Goal: Information Seeking & Learning: Check status

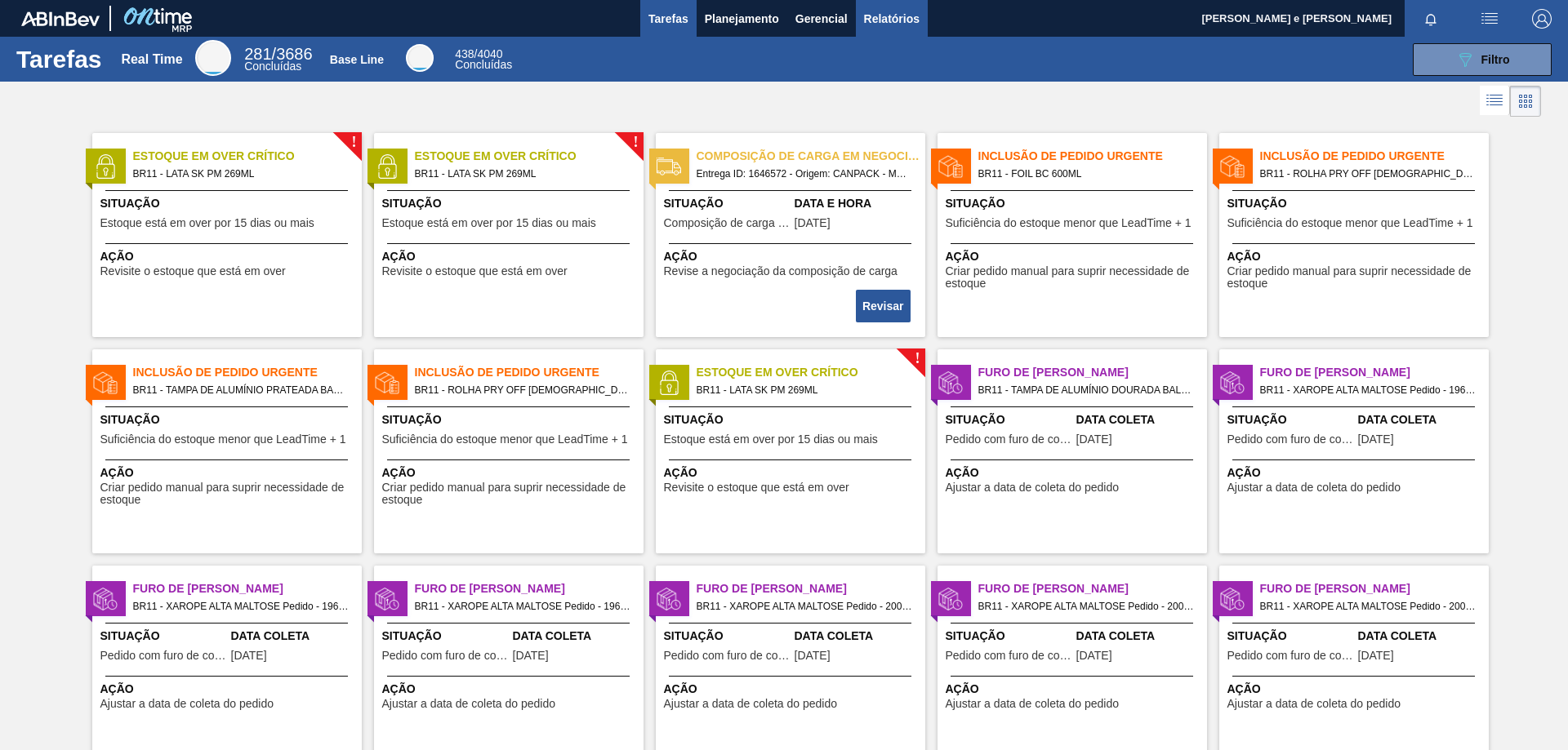
click at [877, 21] on span "Relatórios" at bounding box center [891, 19] width 56 height 19
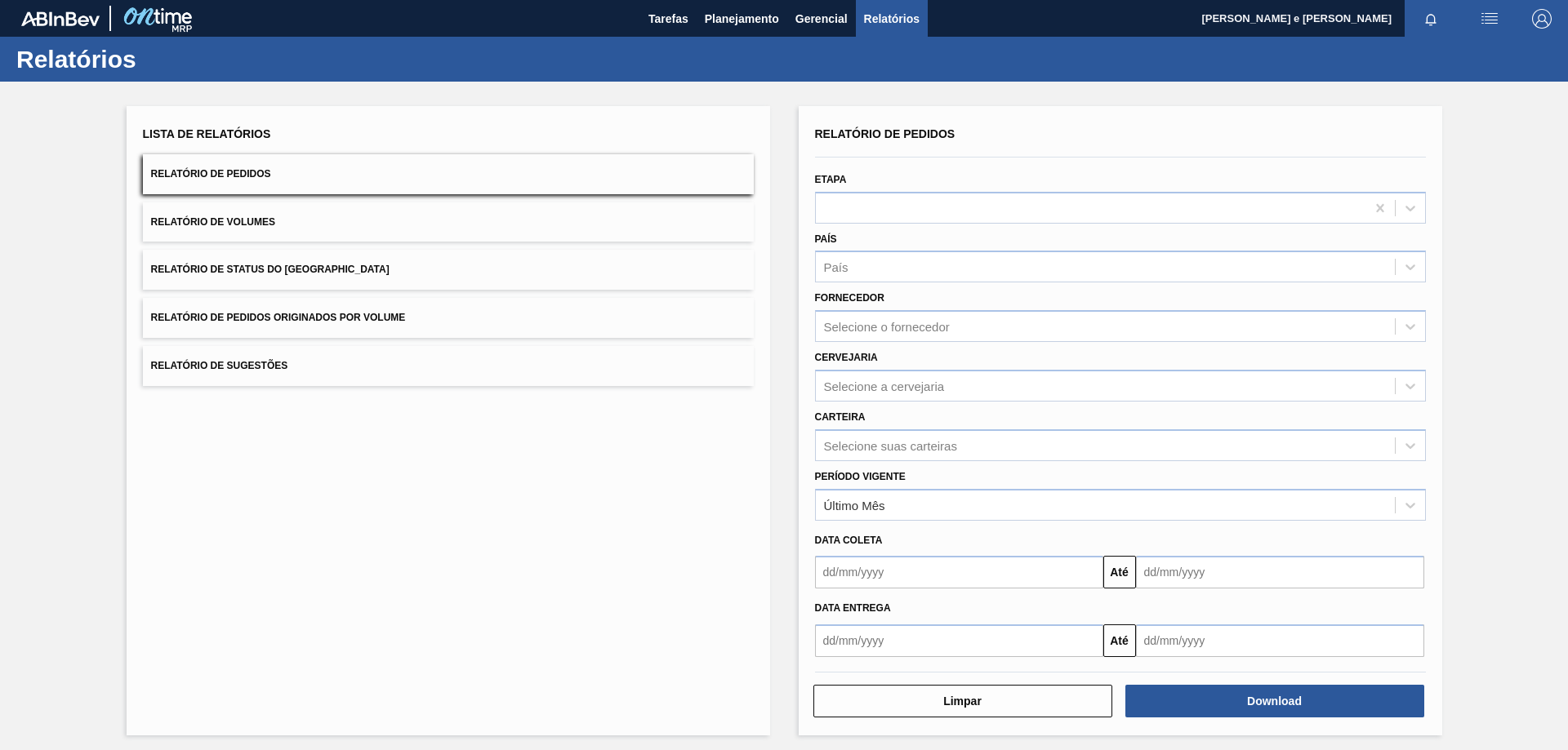
click at [444, 167] on button "Relatório de Pedidos" at bounding box center [448, 174] width 610 height 40
click at [833, 268] on div "País" at bounding box center [837, 268] width 25 height 14
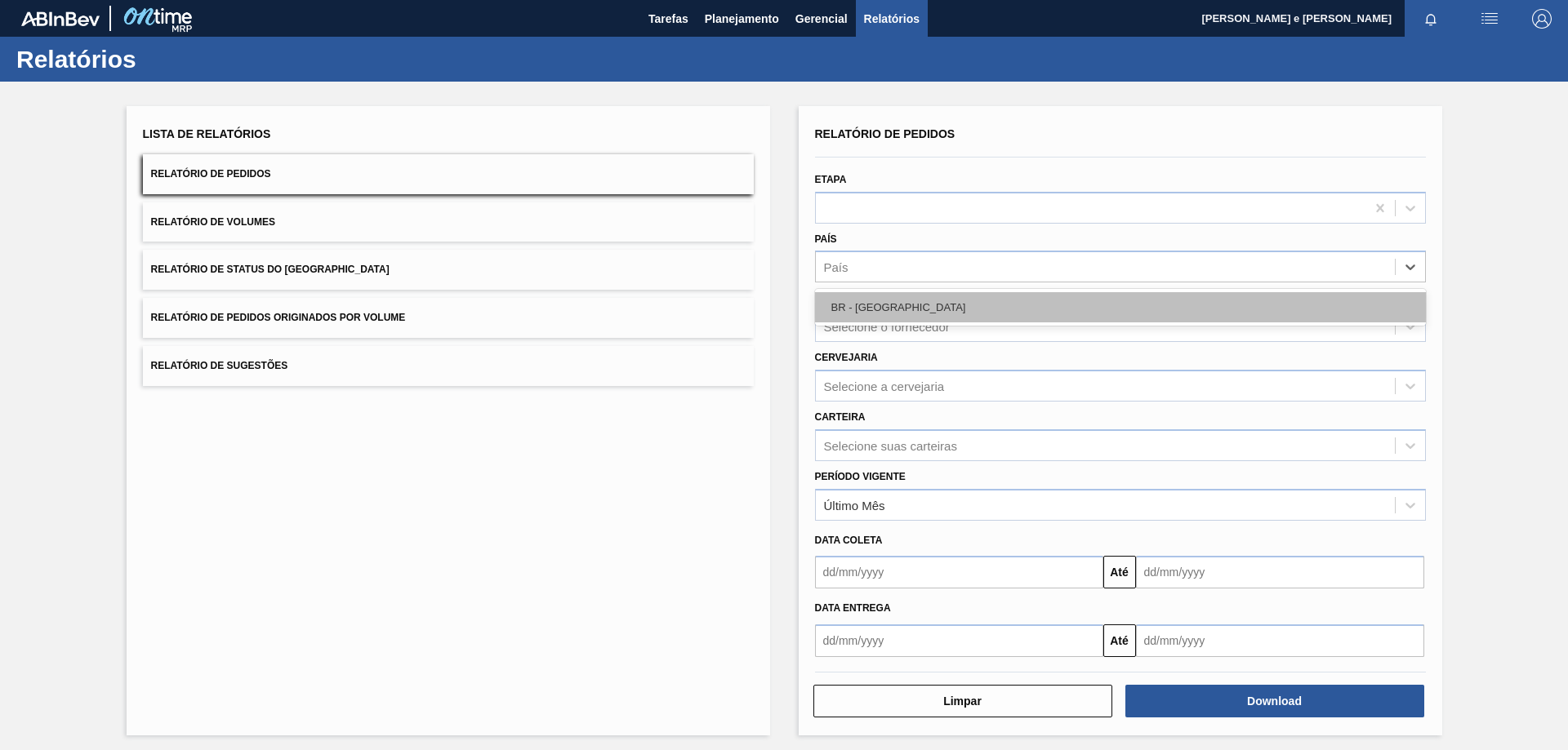
click at [854, 310] on div "BR - [GEOGRAPHIC_DATA]" at bounding box center [1119, 307] width 610 height 30
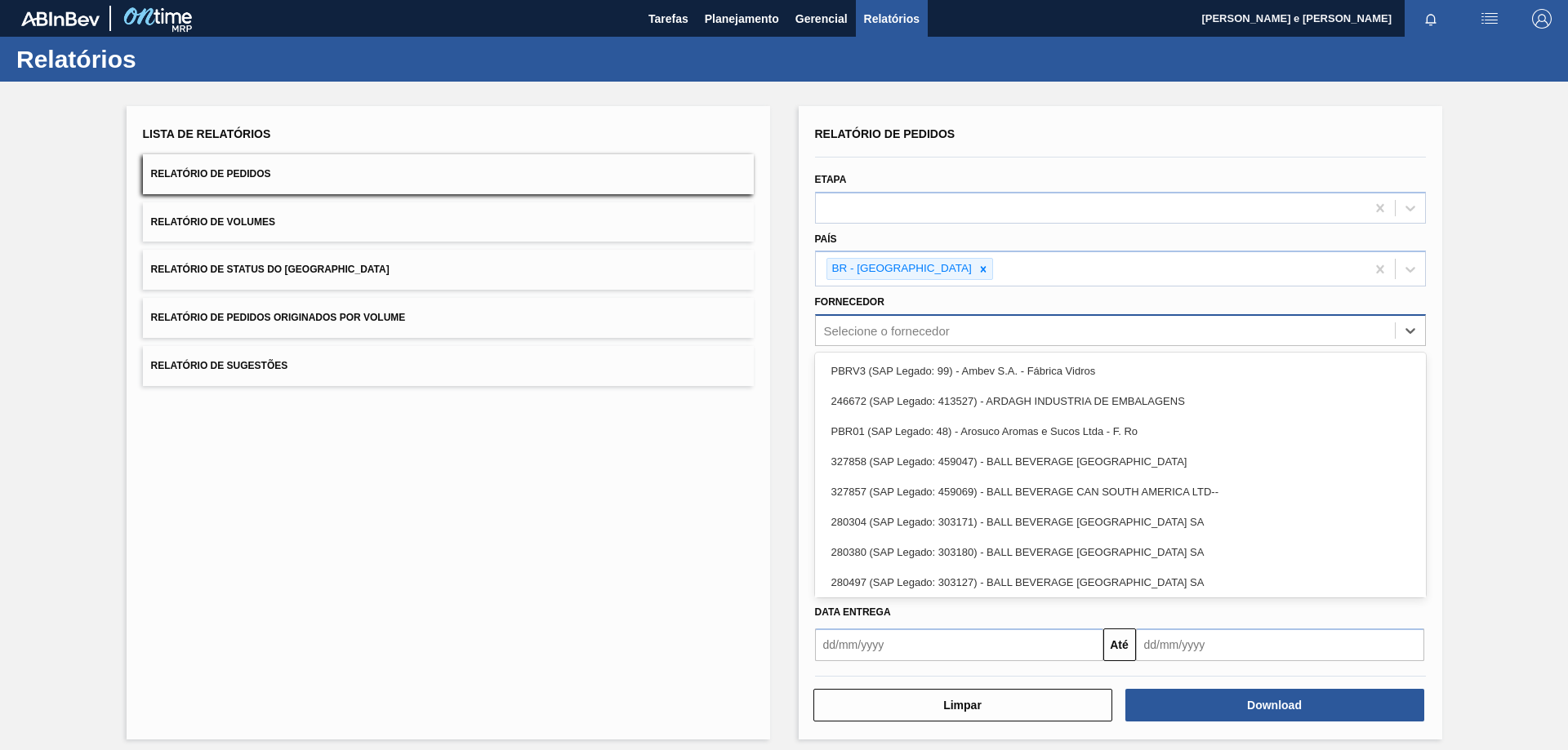
click at [868, 333] on div "Selecione o fornecedor" at bounding box center [887, 331] width 125 height 14
click at [741, 332] on button "Relatório de Pedidos Originados por Volume" at bounding box center [448, 317] width 610 height 40
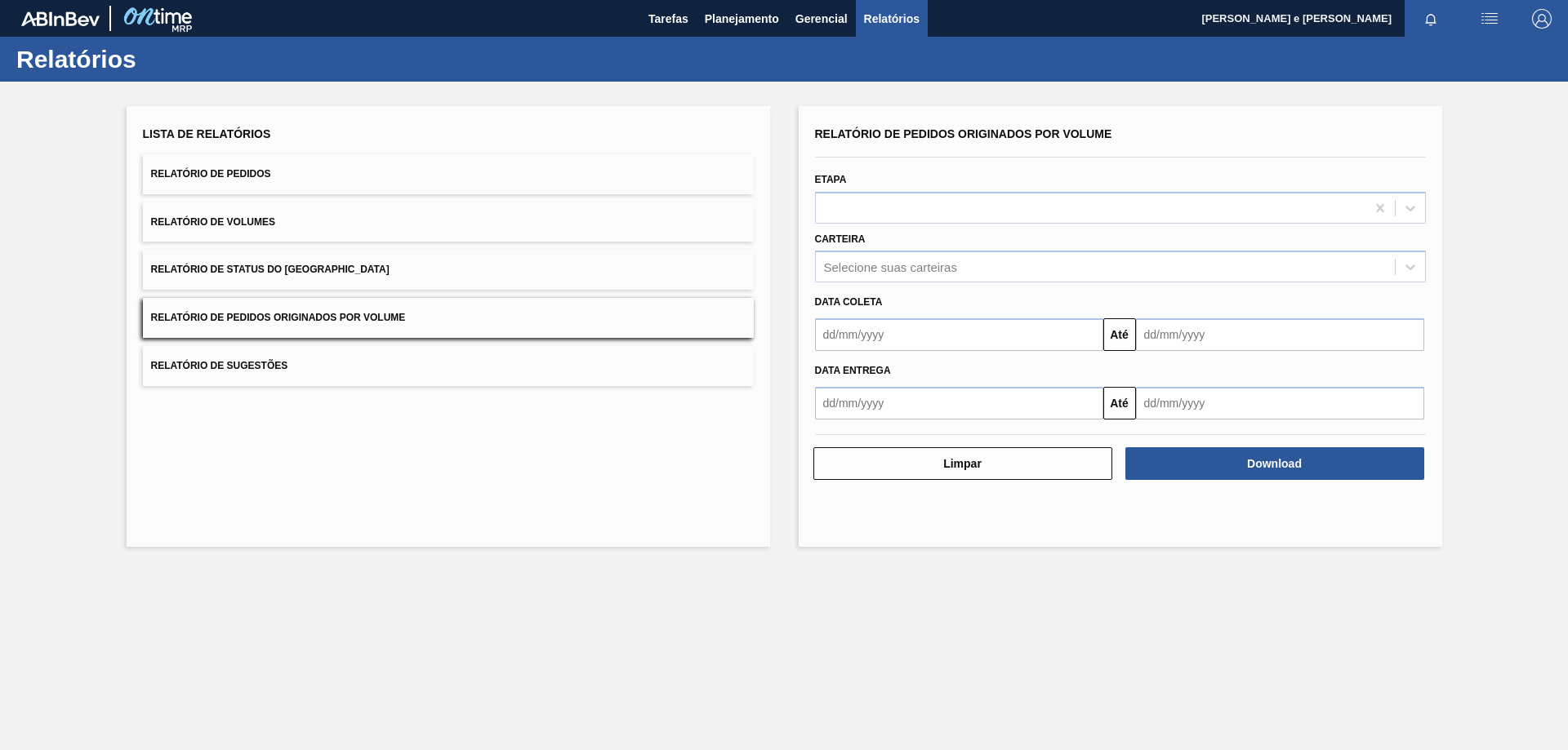
click at [430, 155] on button "Relatório de Pedidos" at bounding box center [448, 174] width 610 height 40
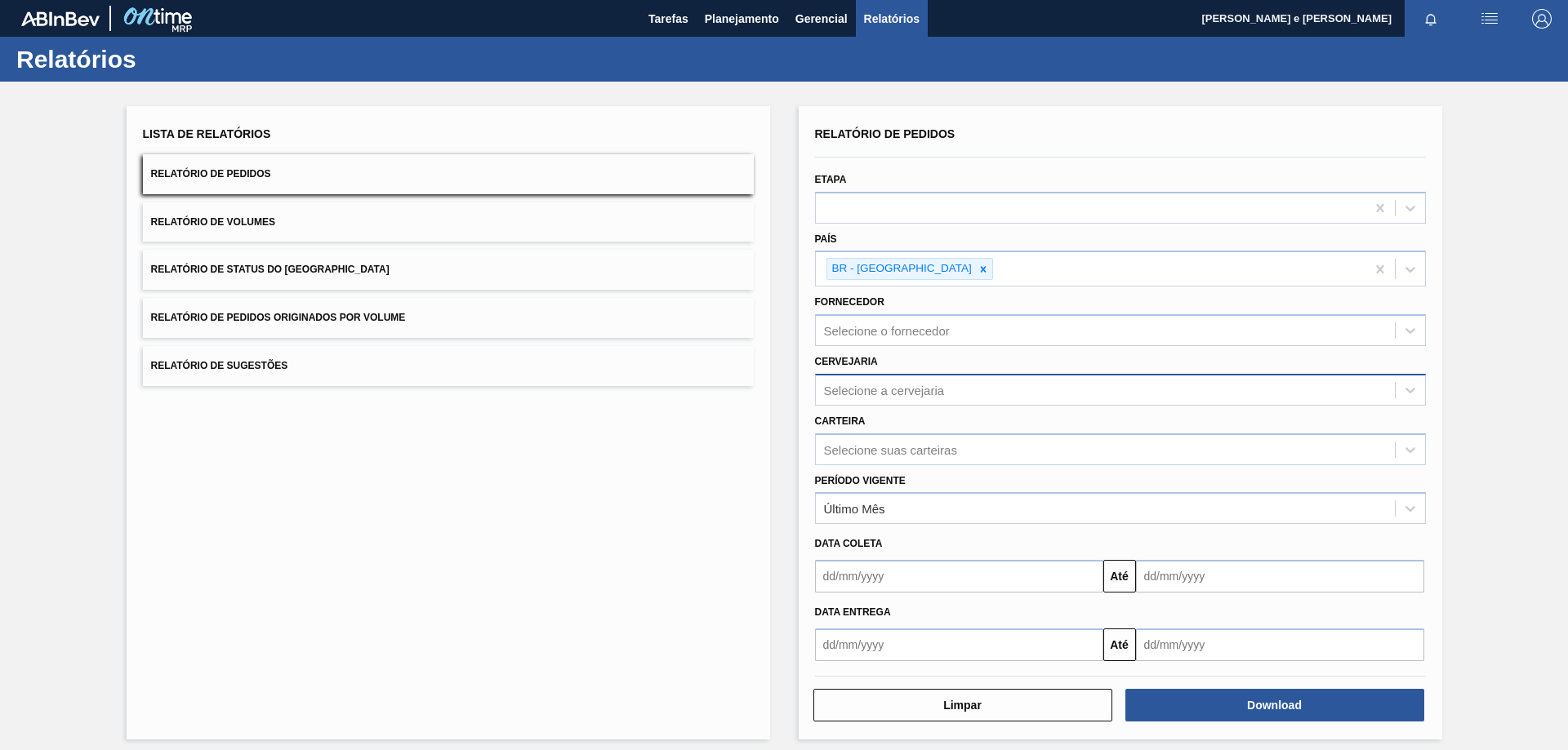
click at [900, 393] on div "Selecione a cervejaria" at bounding box center [884, 390] width 121 height 14
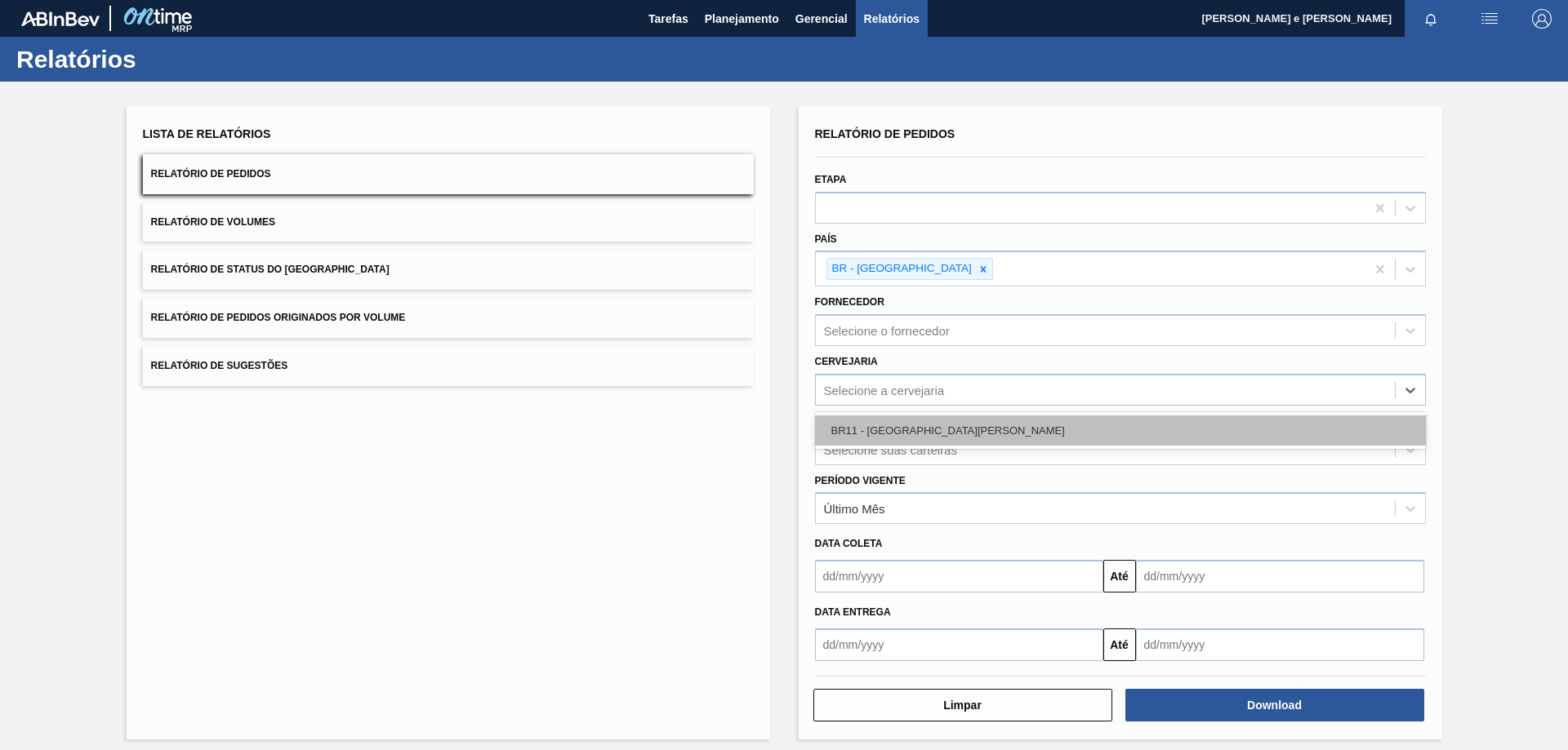
click at [900, 431] on div "BR11 - [GEOGRAPHIC_DATA][PERSON_NAME]" at bounding box center [1119, 430] width 610 height 30
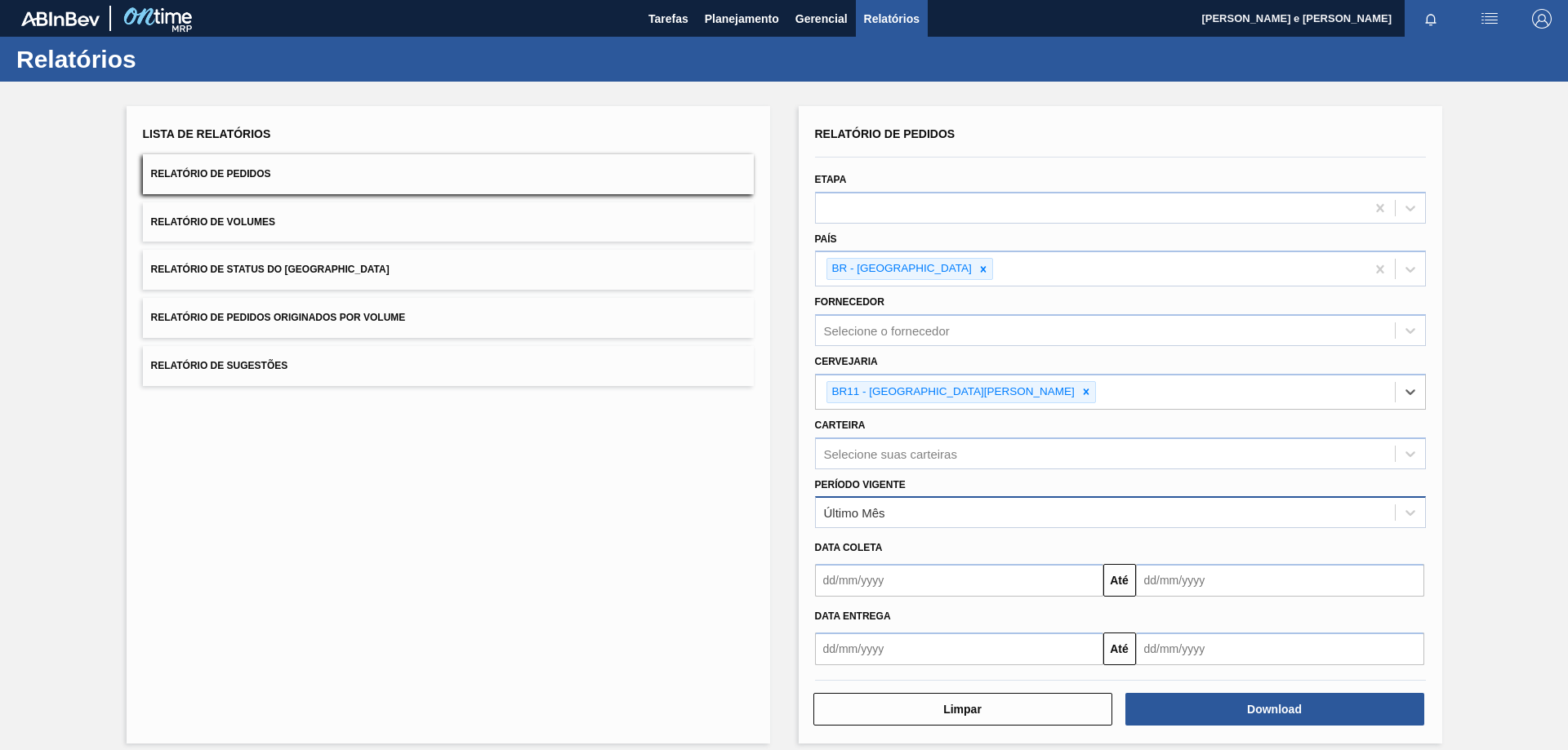
click at [881, 528] on div "Último Mês" at bounding box center [1119, 512] width 610 height 32
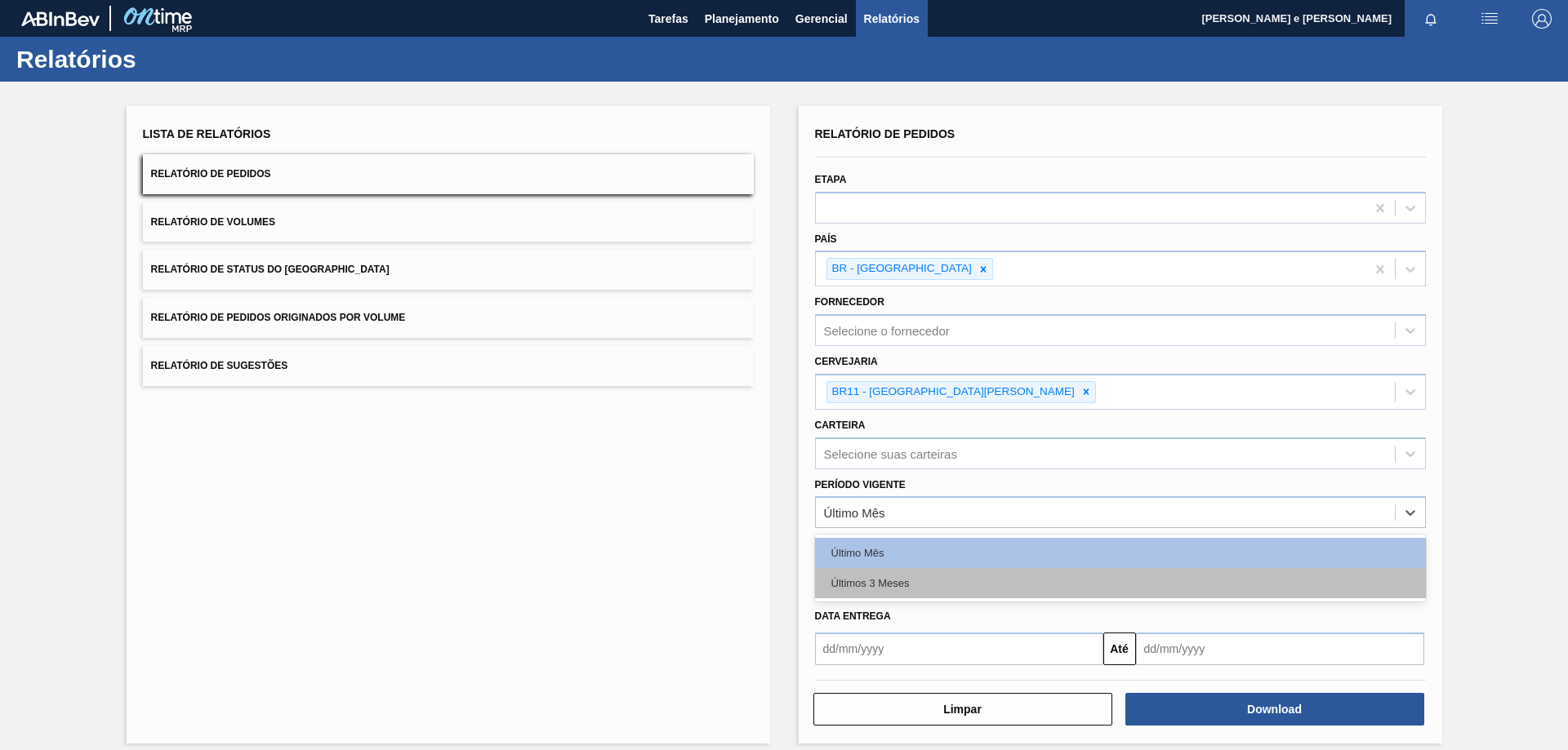
click at [854, 572] on div "Últimos 3 Meses" at bounding box center [1119, 583] width 610 height 30
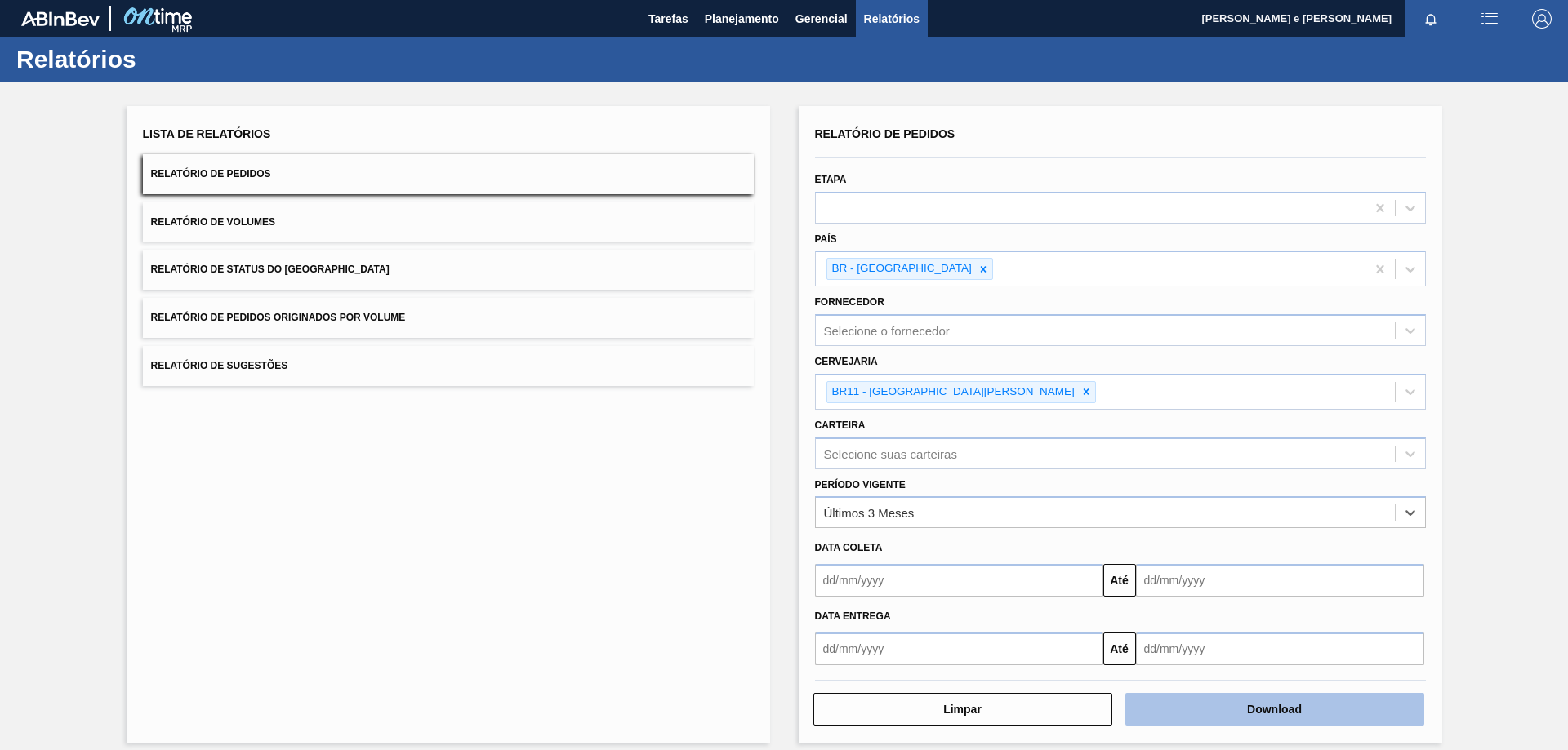
click at [1322, 713] on button "Download" at bounding box center [1275, 709] width 299 height 33
click at [614, 523] on div "Lista de Relatórios Relatório de Pedidos Relatório de Volumes Relatório de Stat…" at bounding box center [448, 425] width 643 height 638
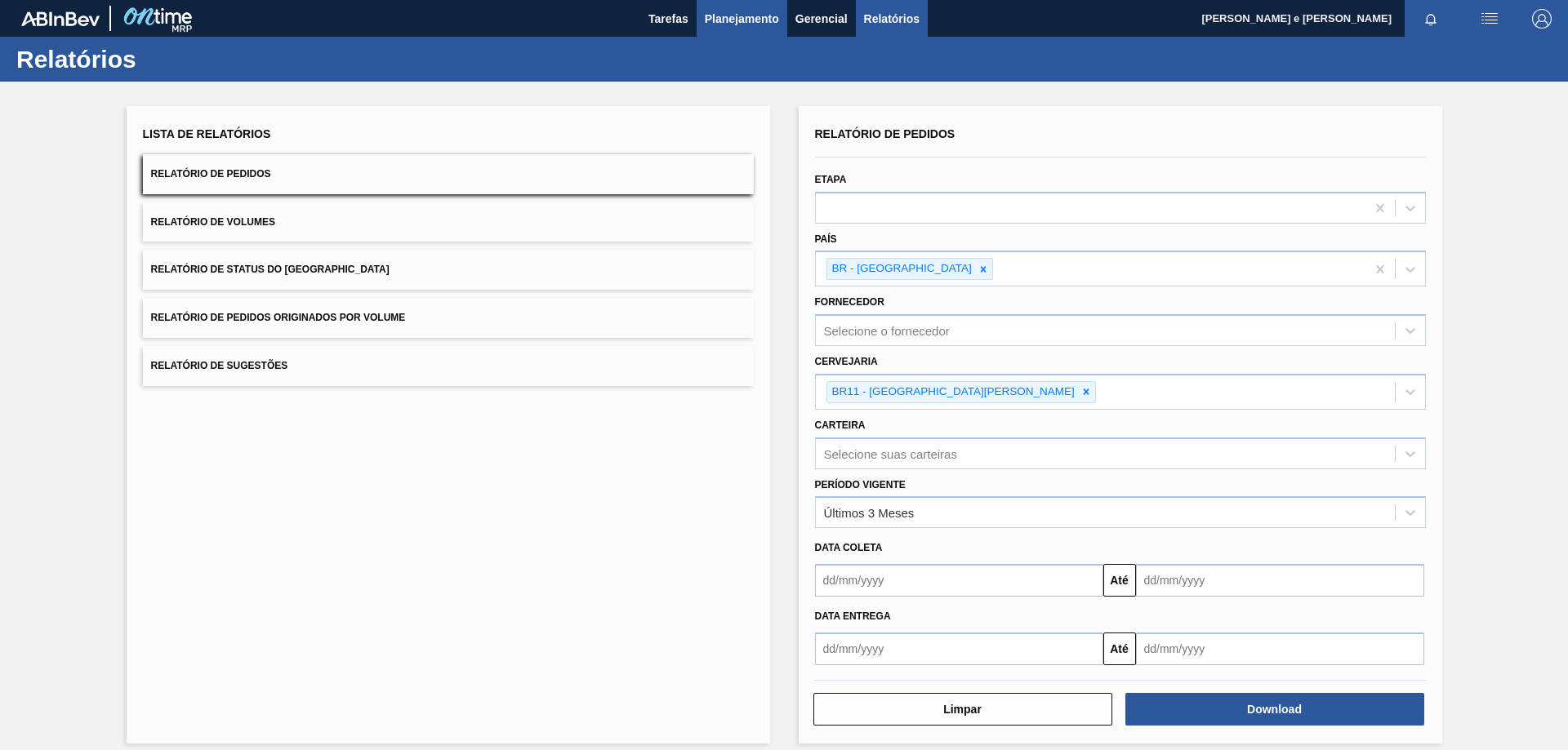
click at [727, 22] on span "Planejamento" at bounding box center [742, 19] width 74 height 19
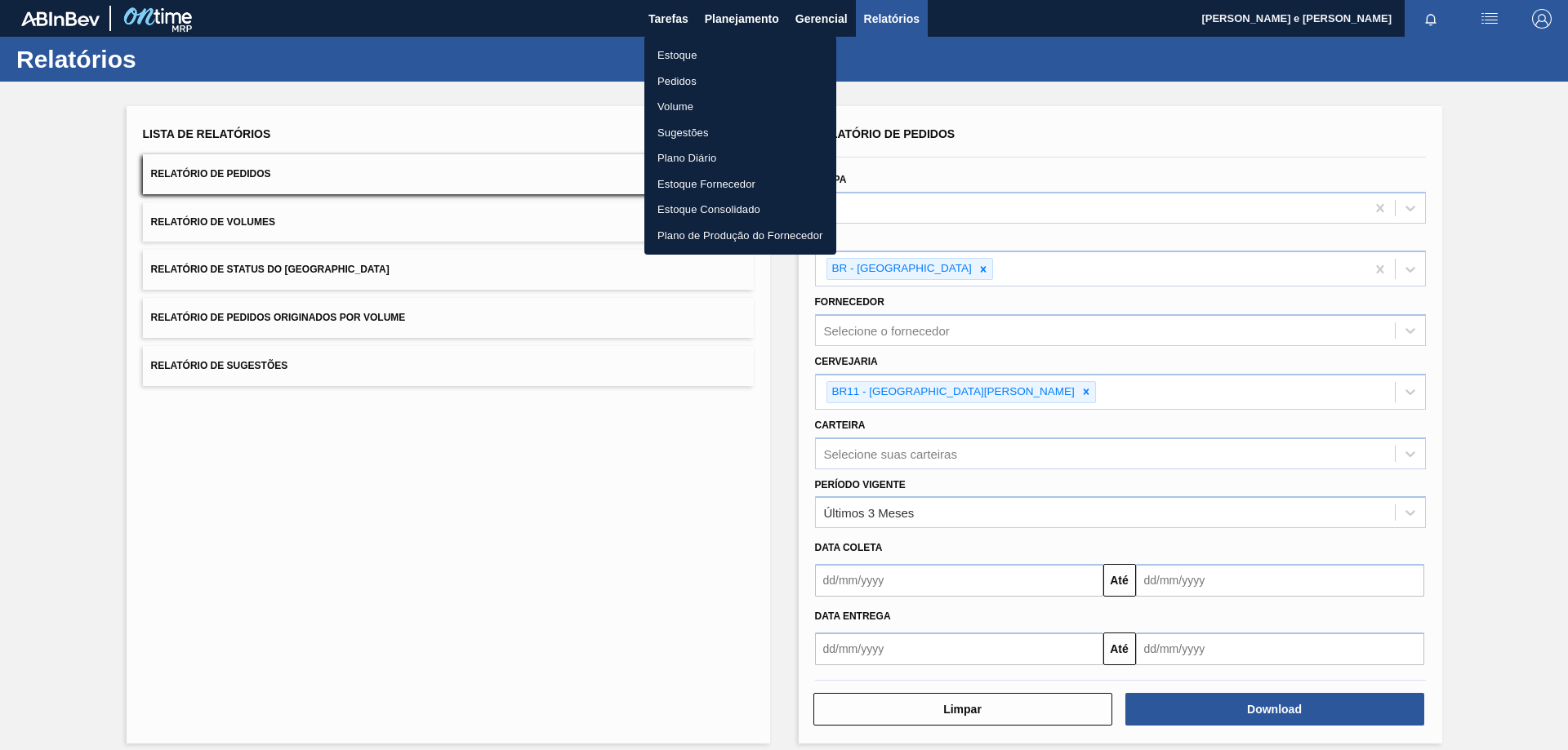
click at [669, 72] on li "Pedidos" at bounding box center [739, 82] width 192 height 27
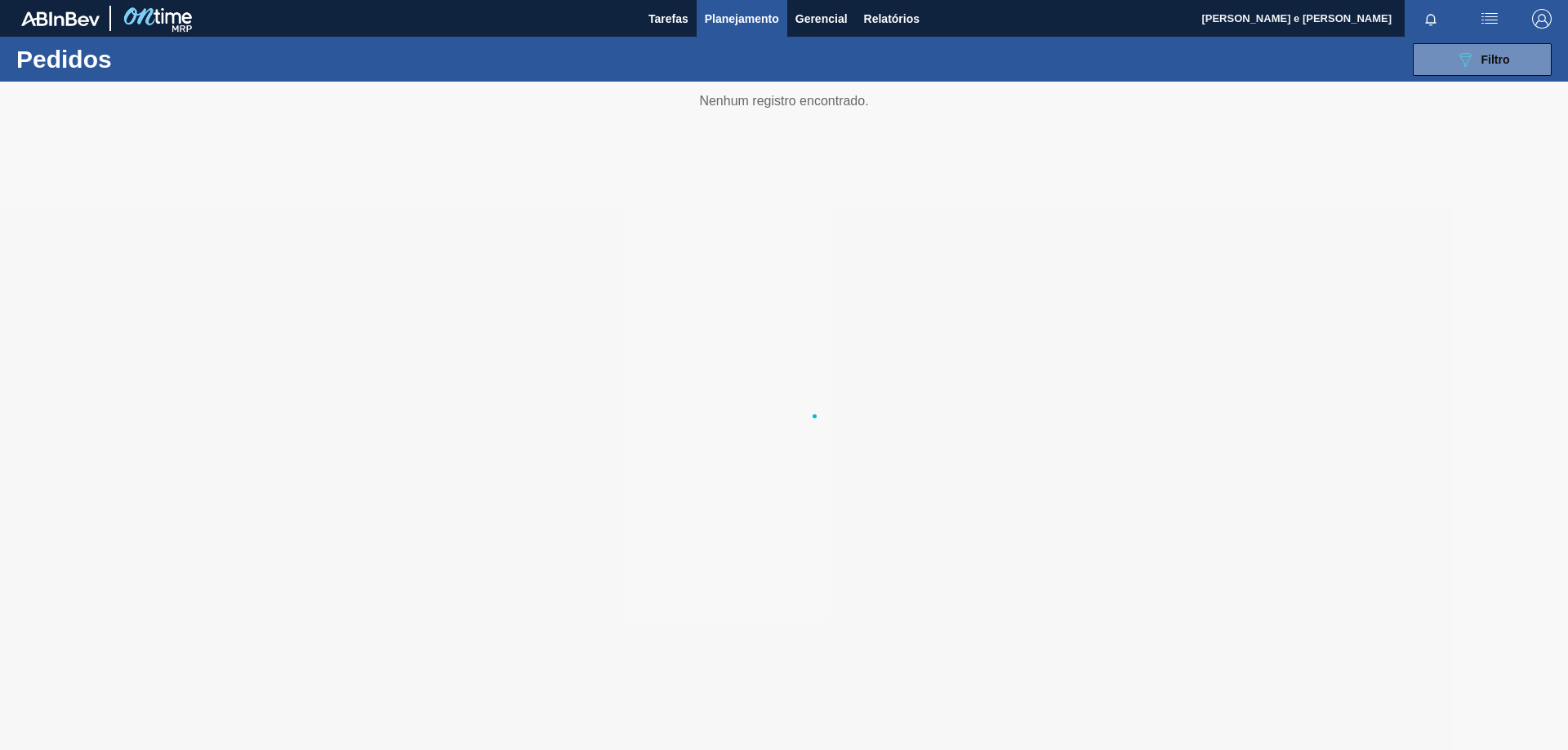
click at [1439, 27] on button "button" at bounding box center [1430, 19] width 52 height 23
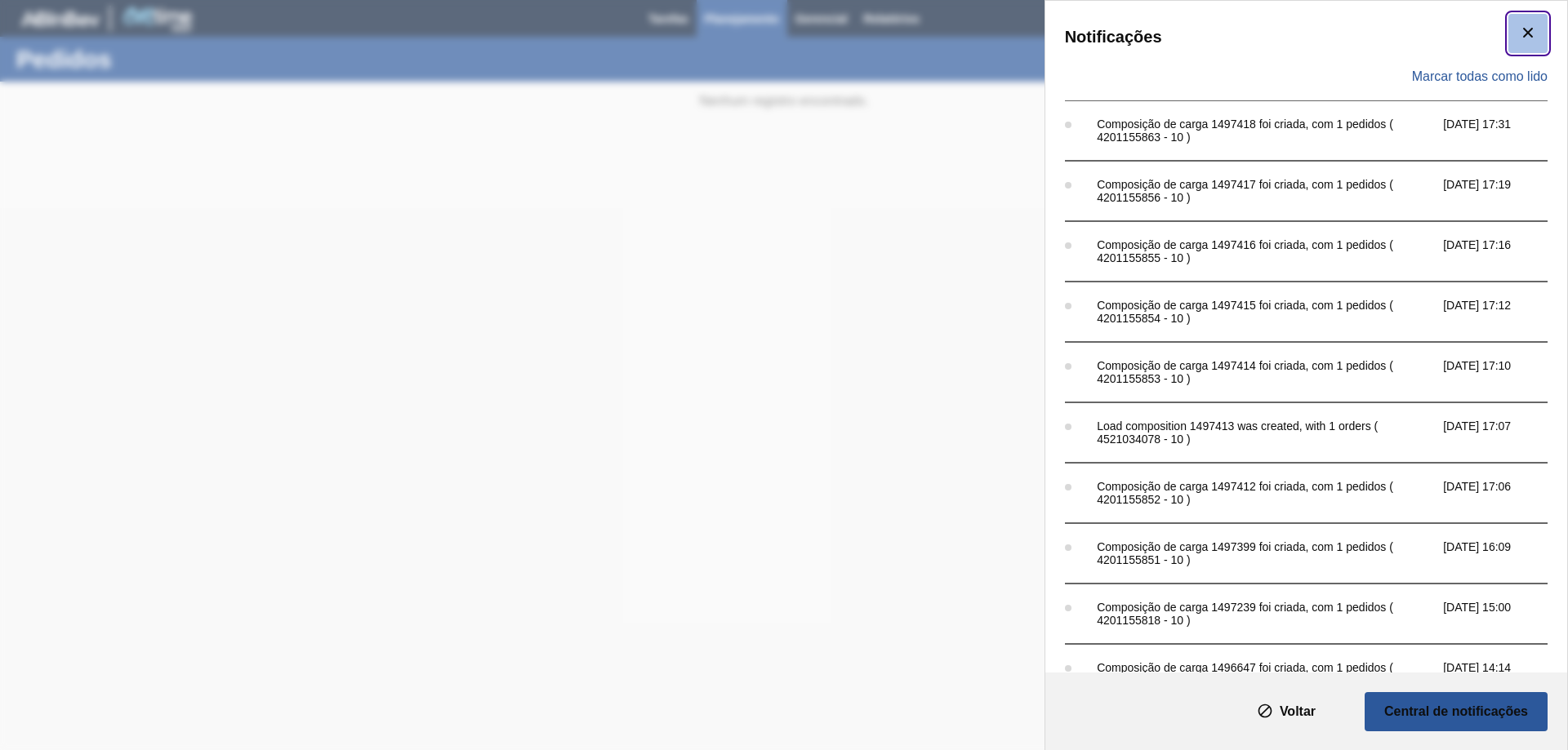
click at [1521, 38] on icon "botão de ícone" at bounding box center [1527, 33] width 19 height 19
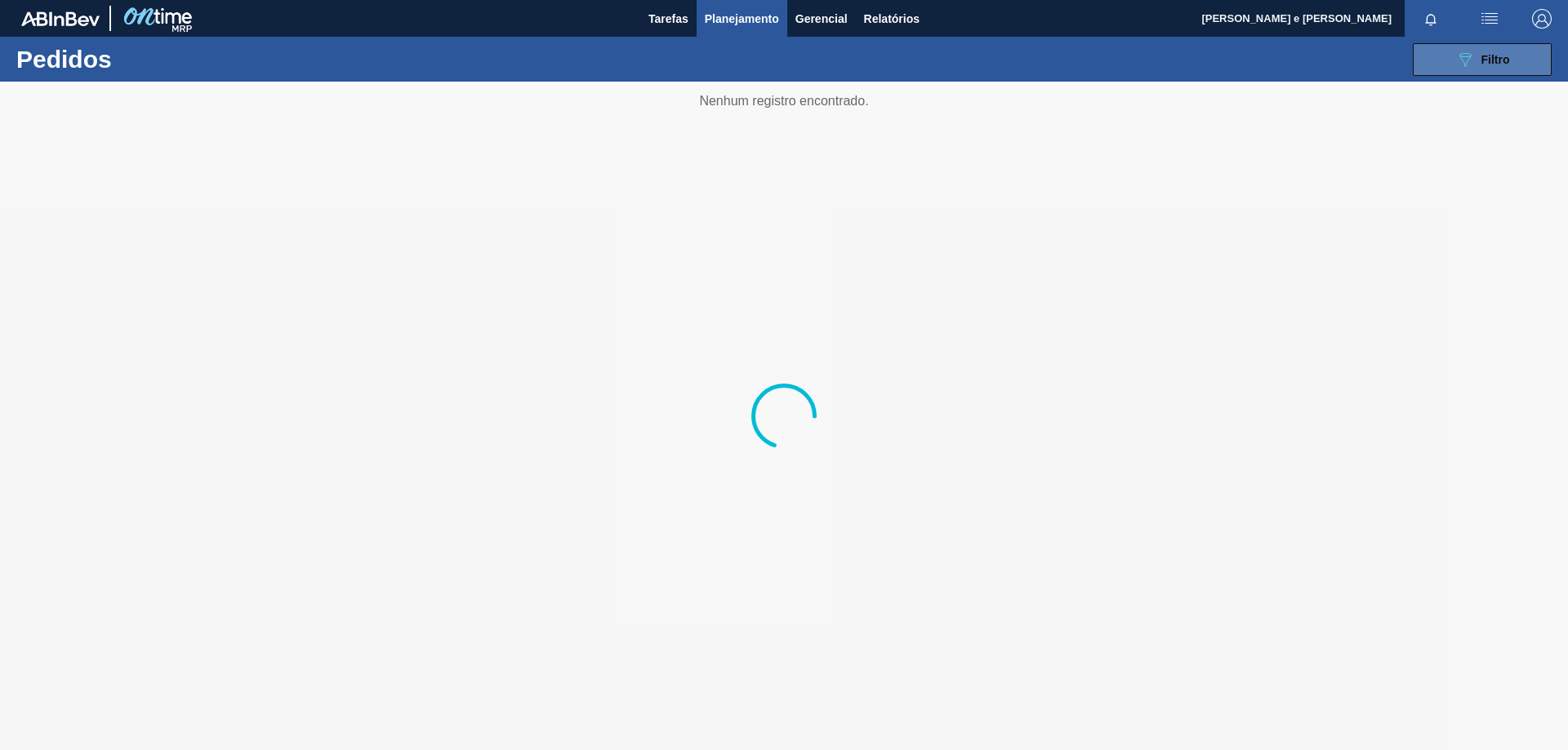
click at [1473, 61] on icon "089F7B8B-B2A5-4AFE-B5C0-19BA573D28AC" at bounding box center [1465, 59] width 19 height 19
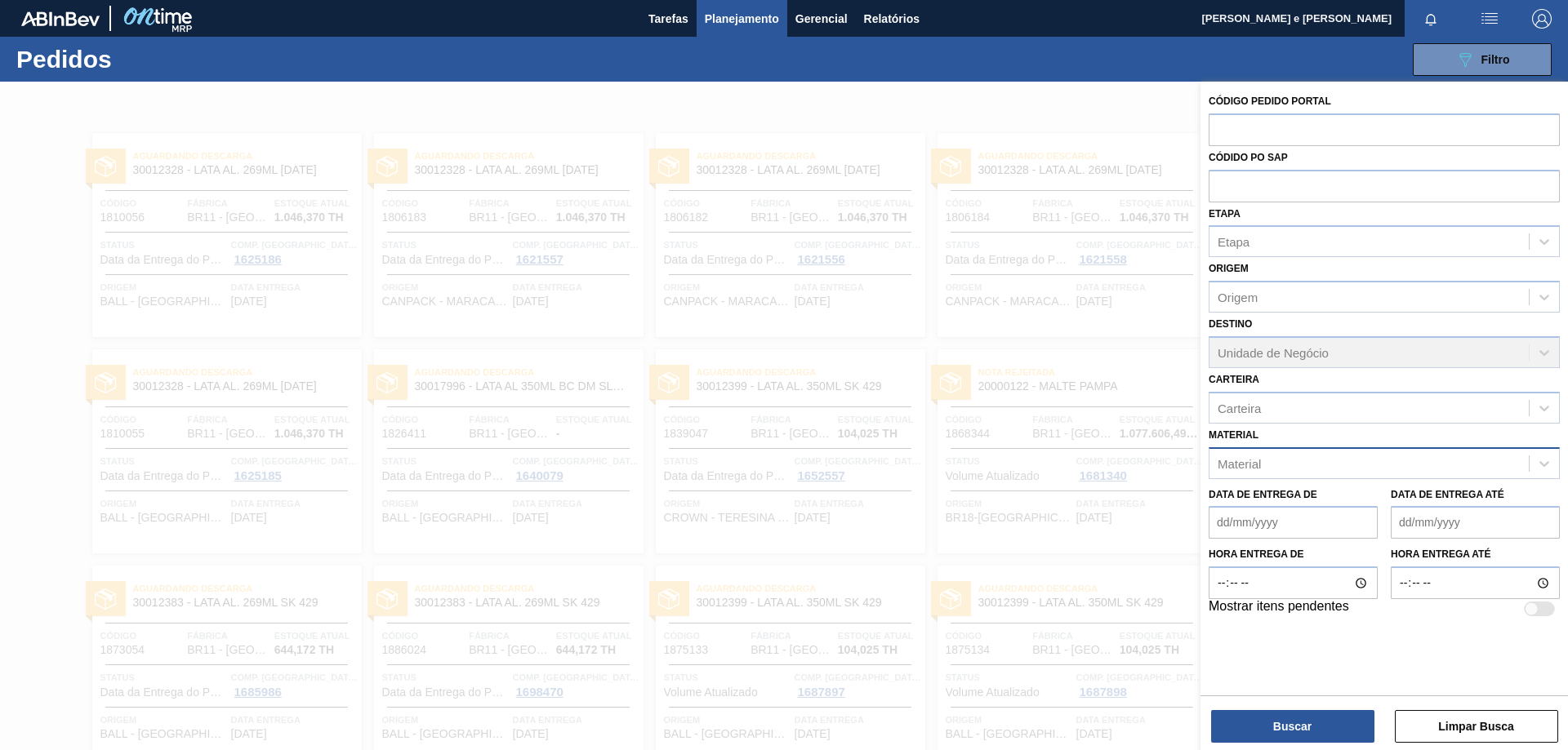
click at [1287, 469] on div "Material" at bounding box center [1368, 463] width 319 height 24
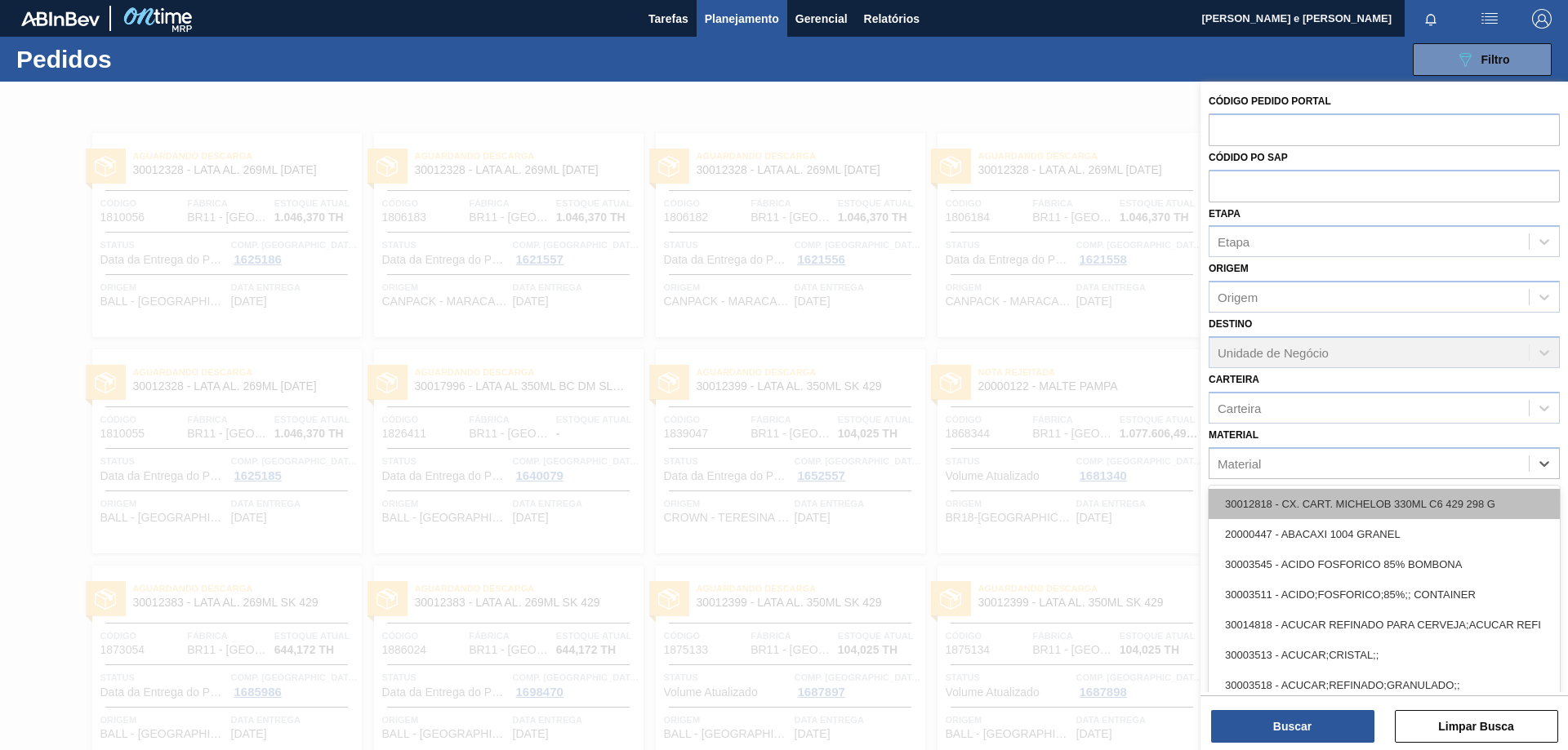
paste input "30003189"
type input "30003189"
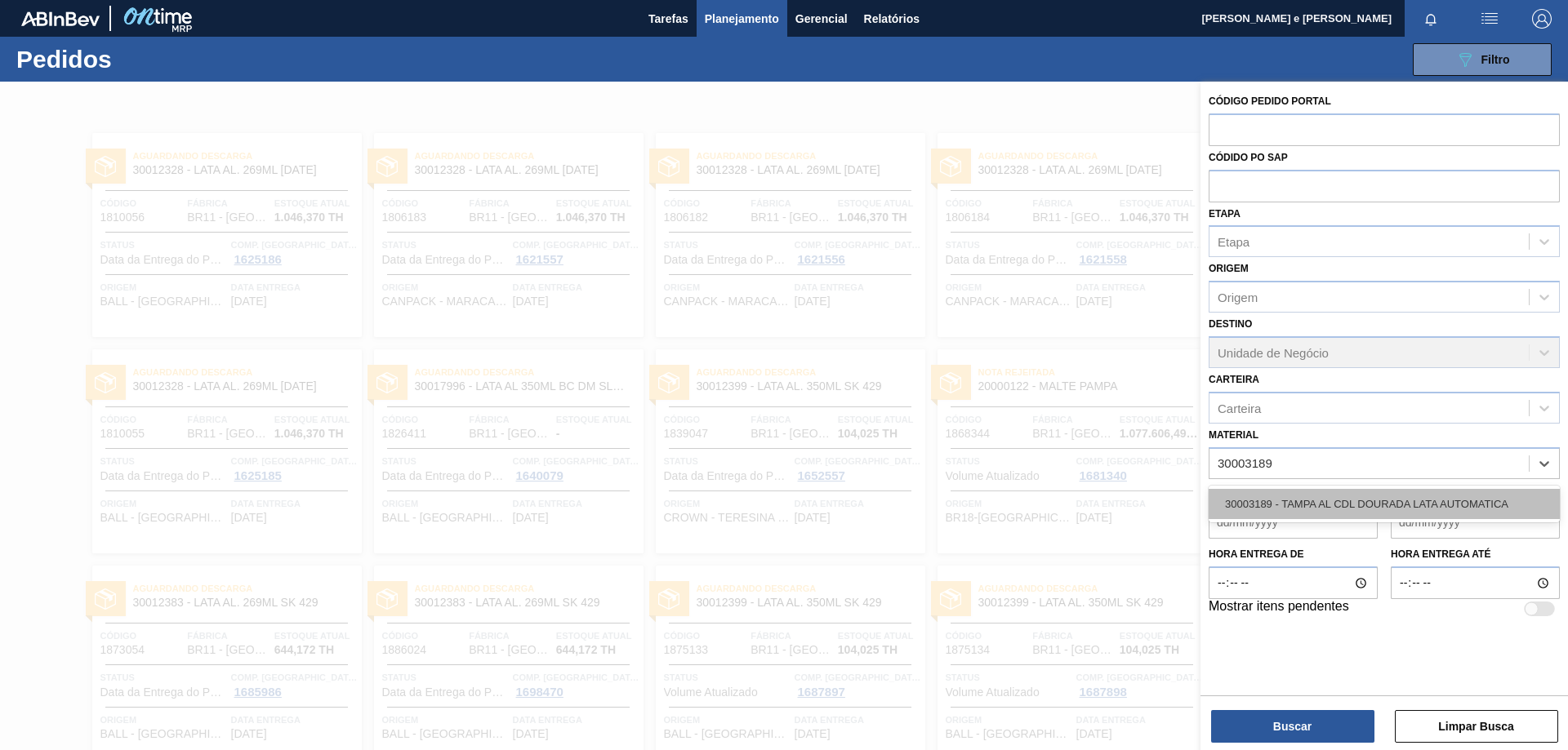
click at [1273, 497] on div "30003189 - TAMPA AL CDL DOURADA LATA AUTOMATICA" at bounding box center [1383, 504] width 351 height 30
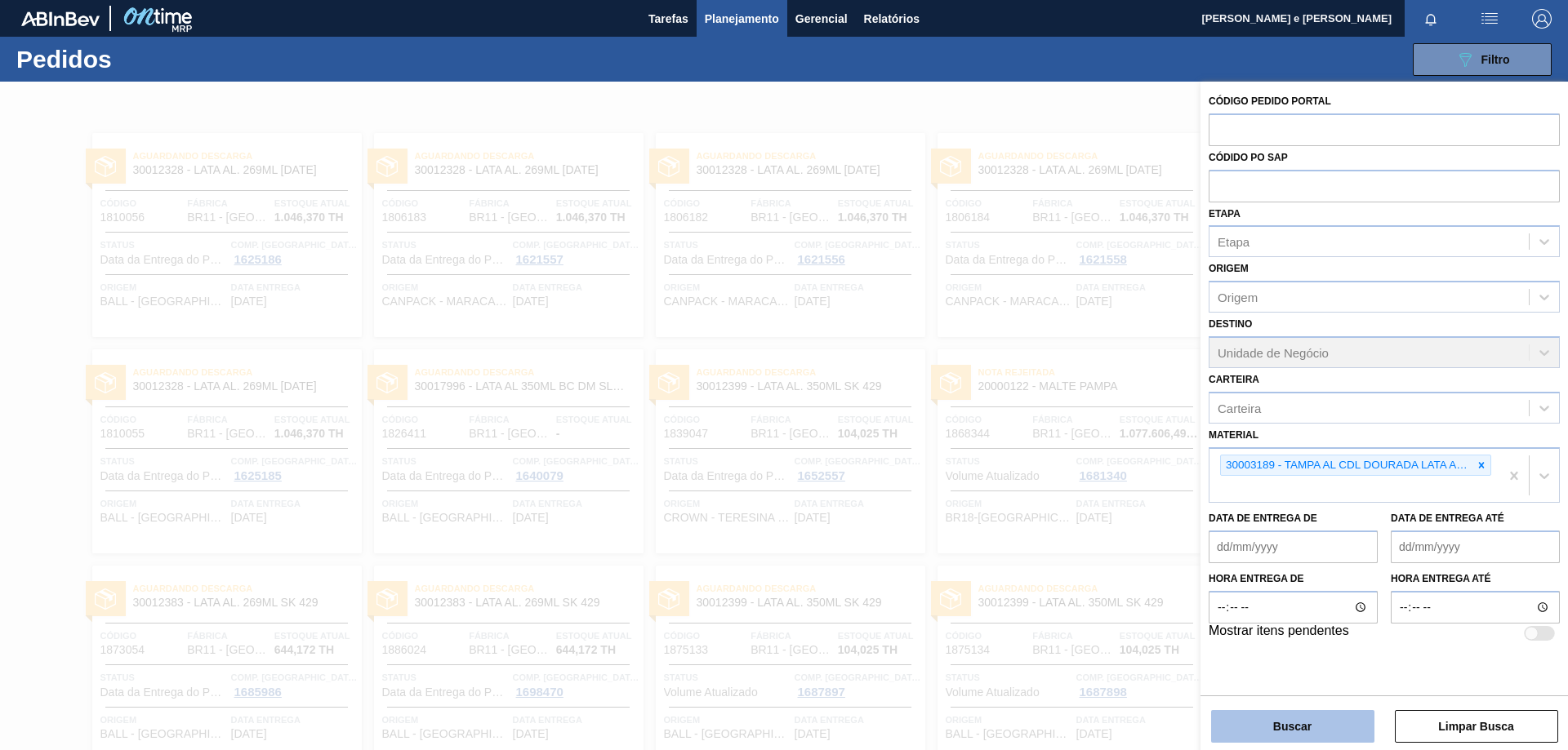
drag, startPoint x: 1287, startPoint y: 721, endPoint x: 1223, endPoint y: 706, distance: 65.7
click at [1286, 720] on button "Buscar" at bounding box center [1292, 726] width 163 height 33
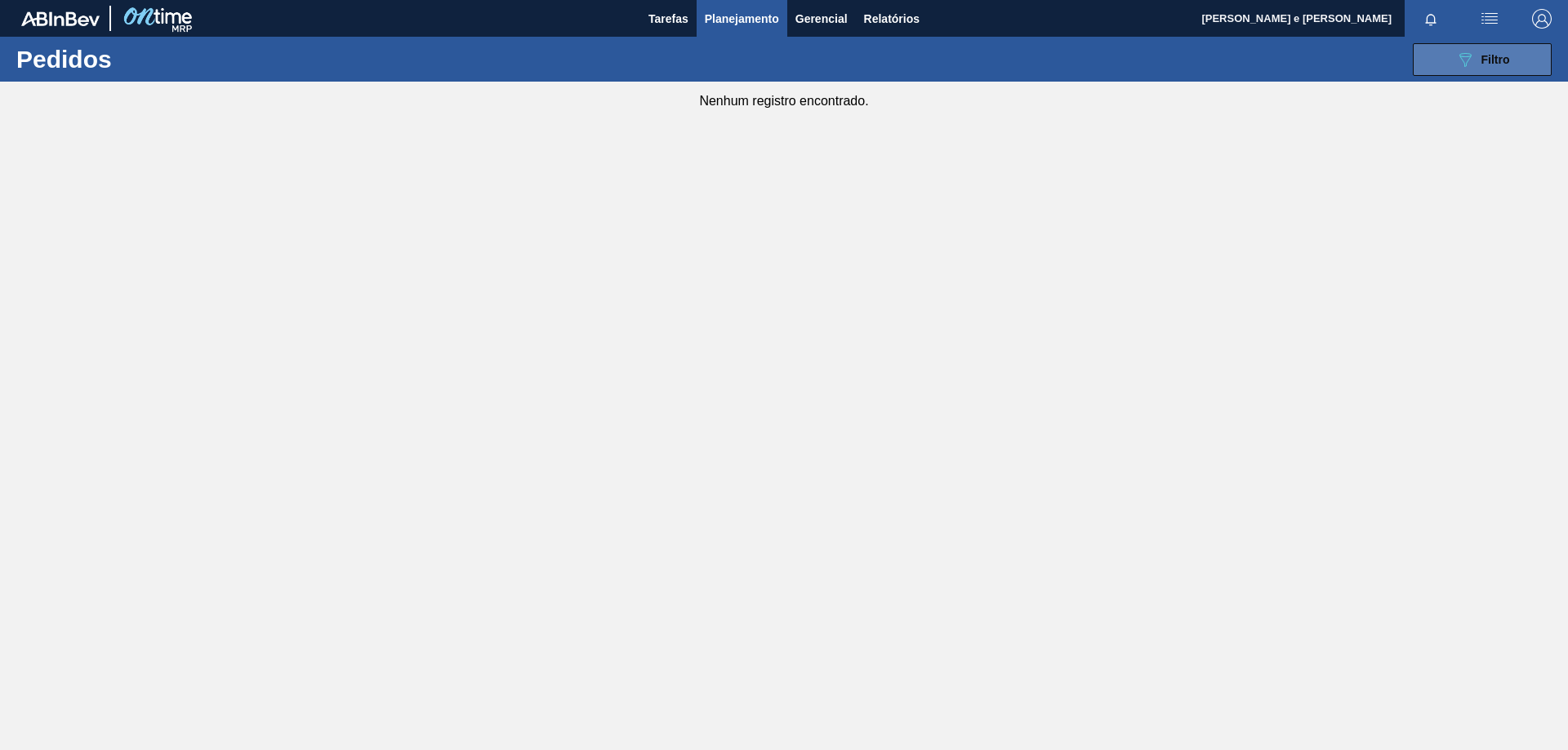
click at [1494, 59] on span "Filtro" at bounding box center [1496, 59] width 28 height 13
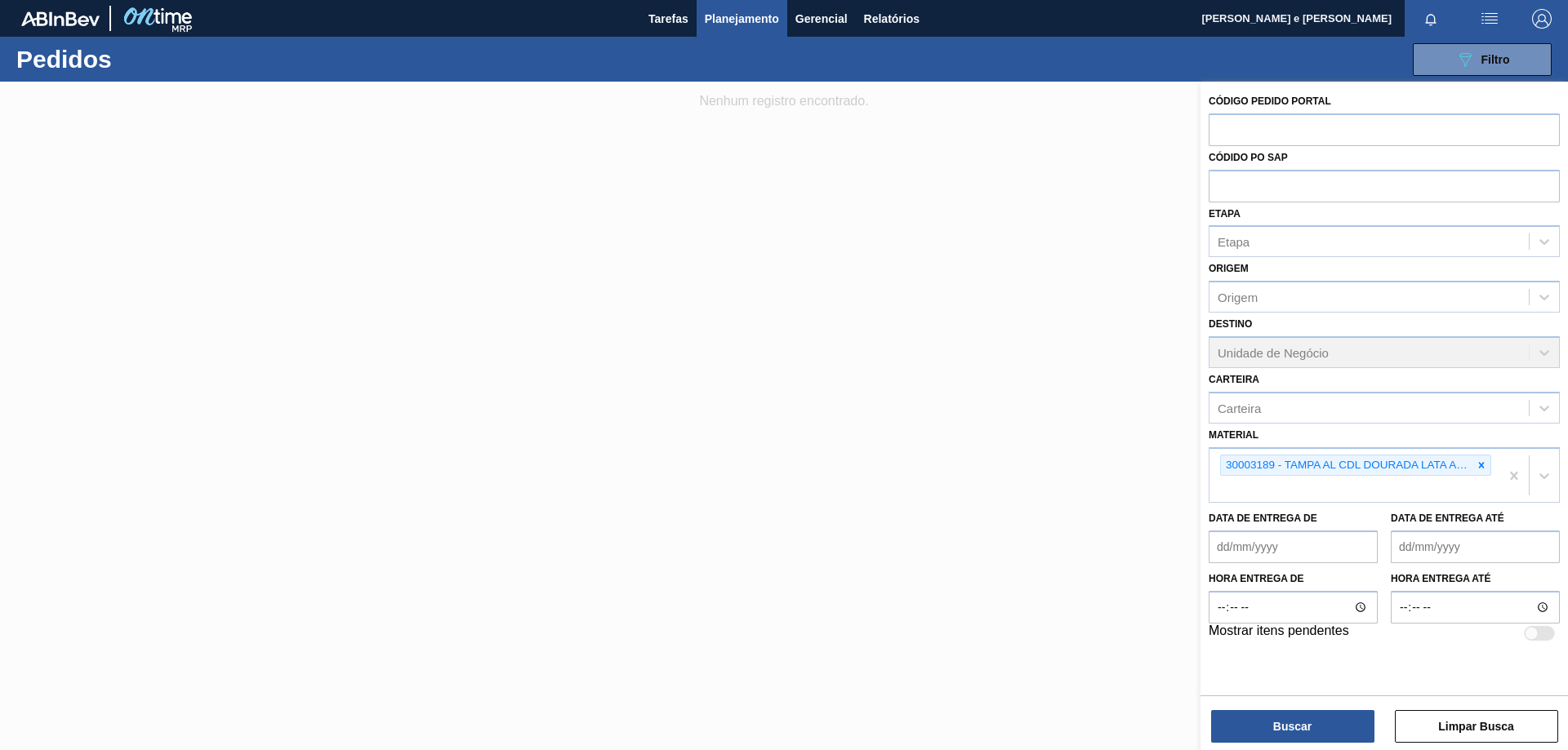
click at [1029, 262] on div at bounding box center [784, 456] width 1568 height 750
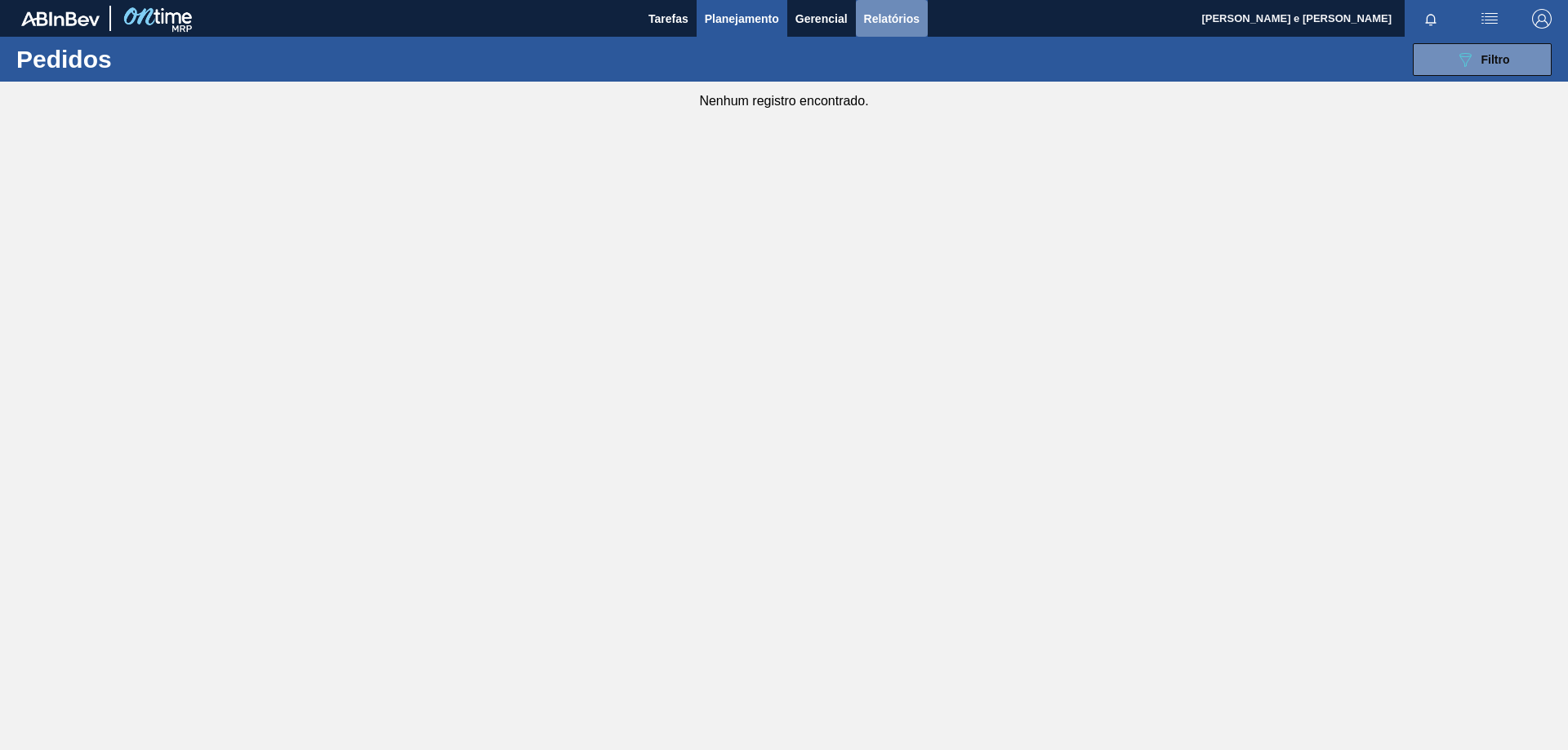
click at [908, 12] on span "Relatórios" at bounding box center [891, 19] width 56 height 19
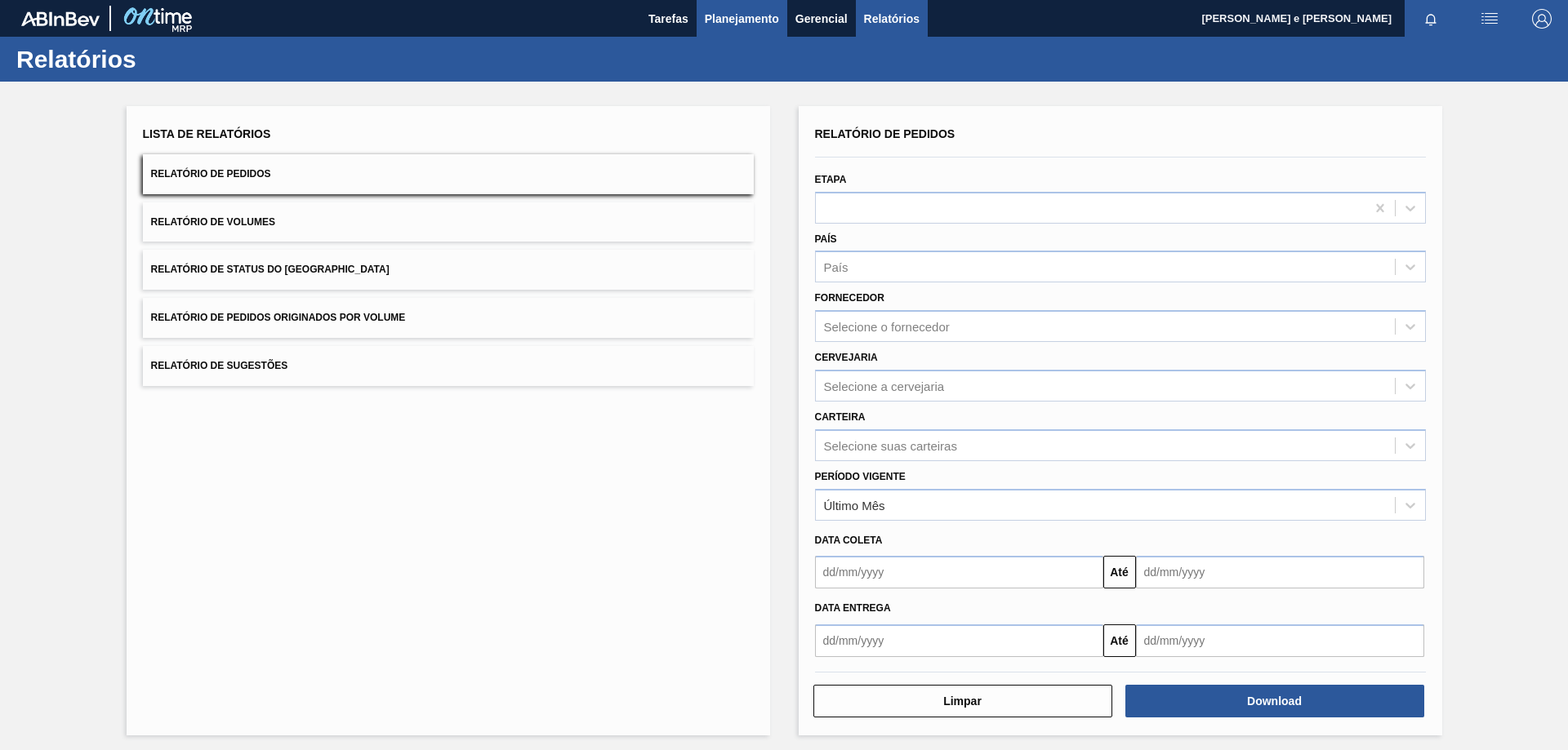
click at [717, 18] on span "Planejamento" at bounding box center [742, 19] width 74 height 19
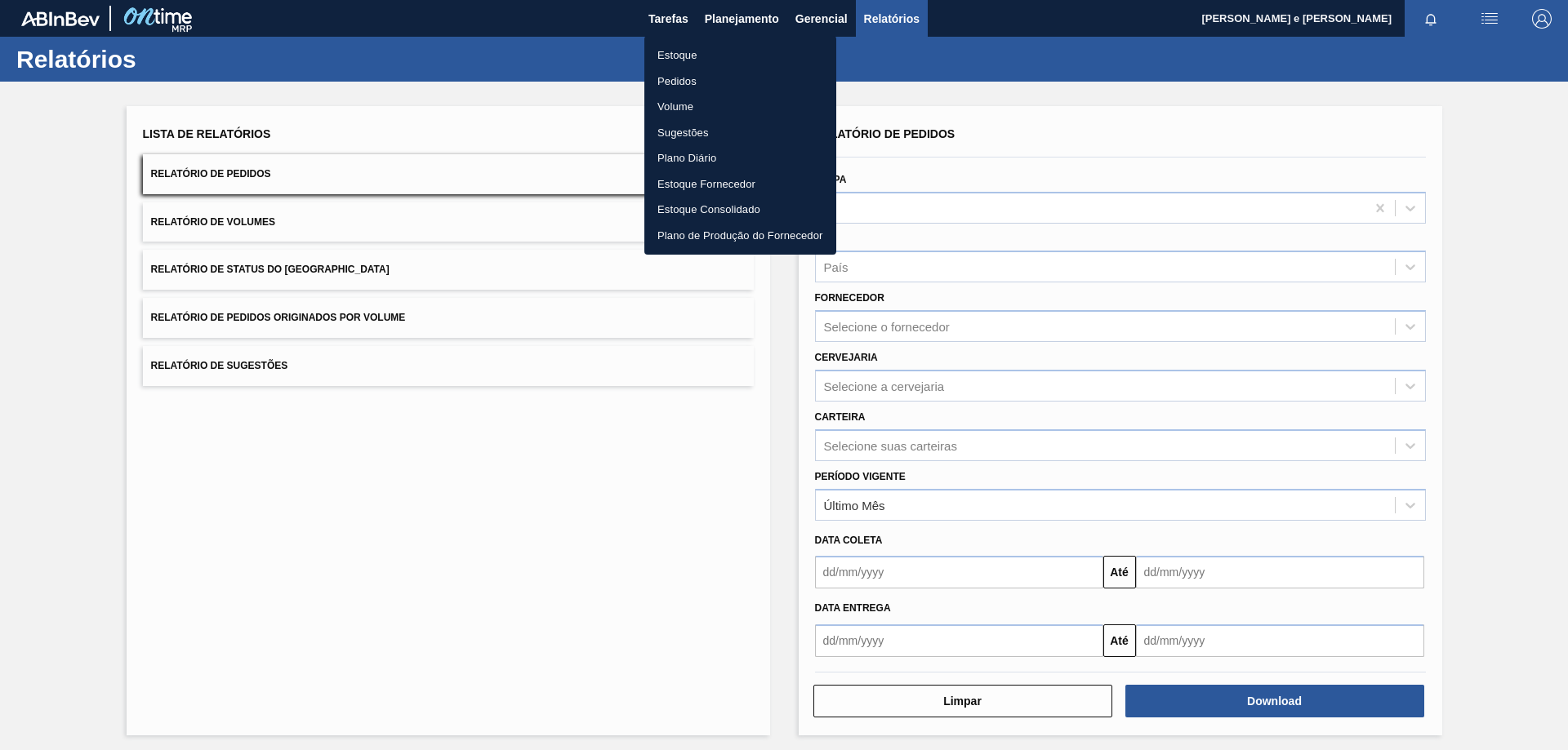
click at [670, 80] on li "Pedidos" at bounding box center [739, 82] width 192 height 27
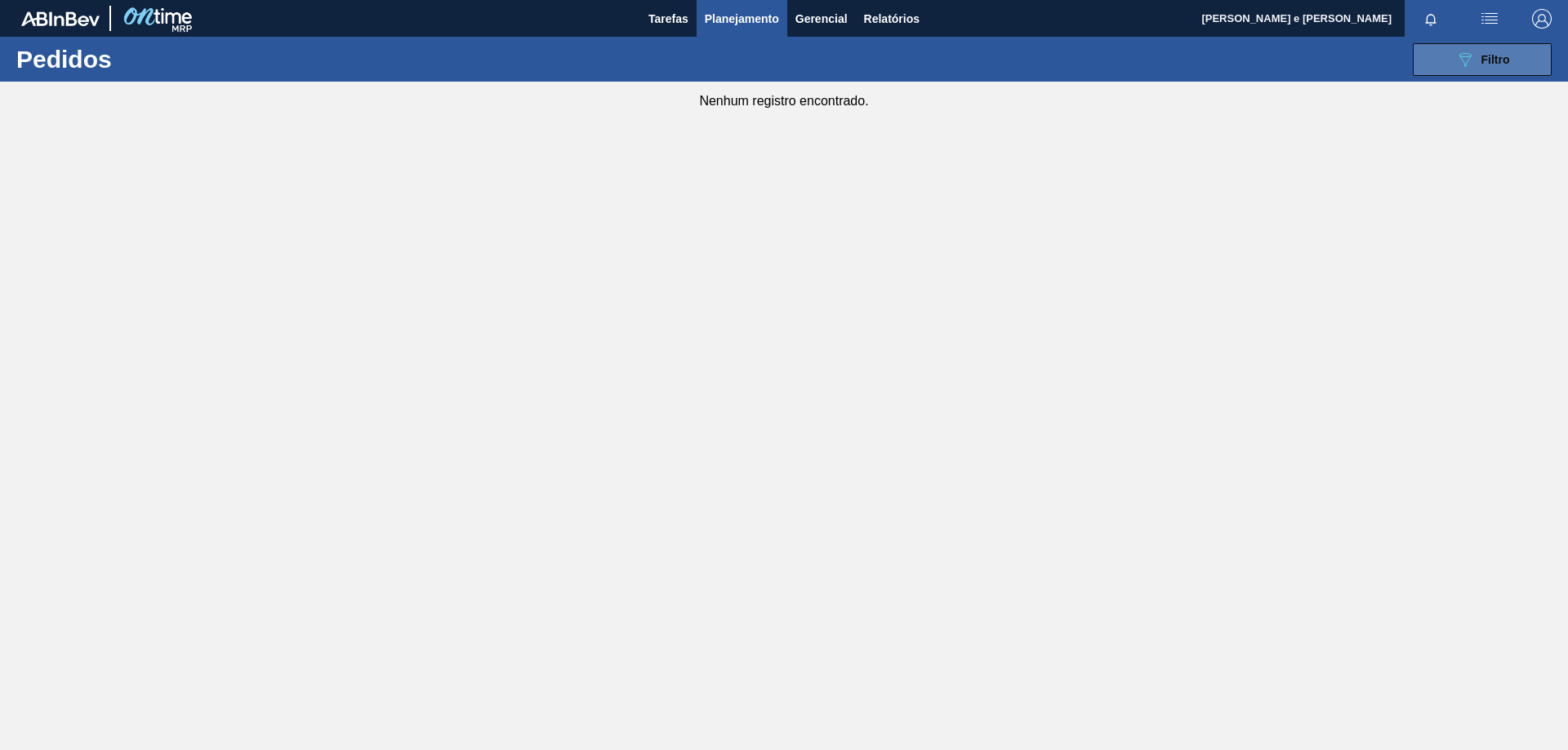
click at [1472, 60] on icon "089F7B8B-B2A5-4AFE-B5C0-19BA573D28AC" at bounding box center [1465, 59] width 19 height 19
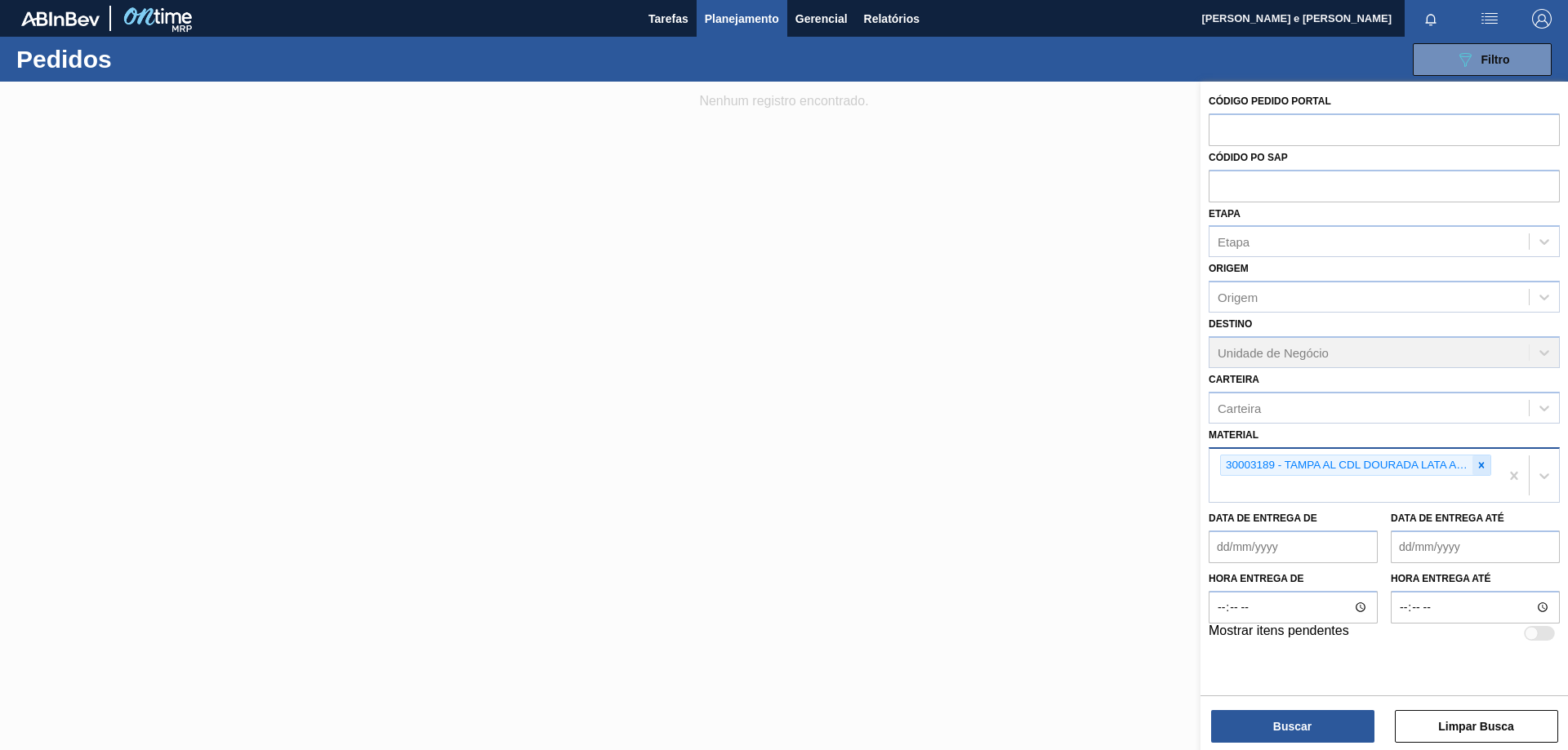
click at [1478, 466] on icon at bounding box center [1481, 465] width 11 height 11
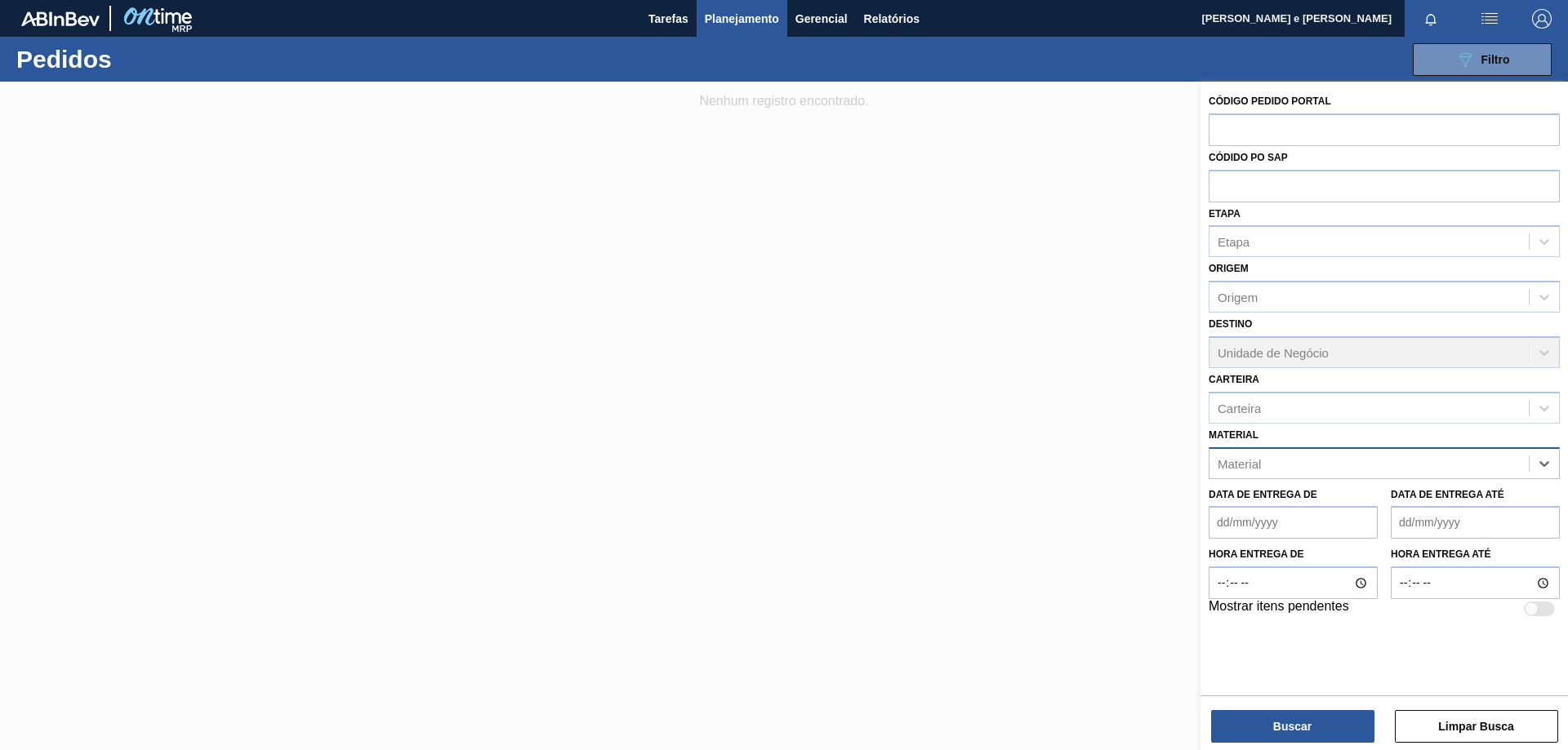
paste input "30003516"
type input "30003516"
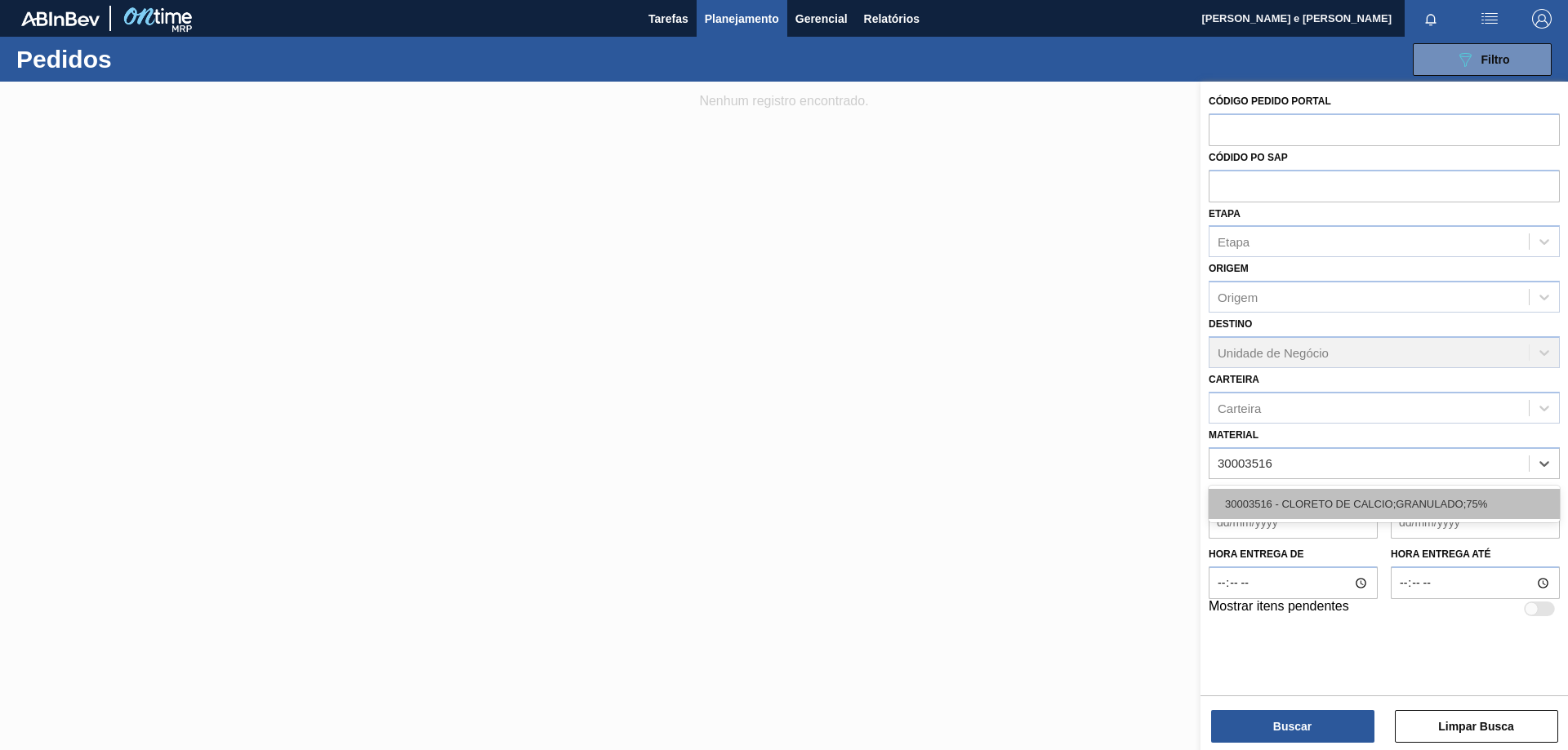
click at [1249, 507] on div "30003516 - CLORETO DE CALCIO;GRANULADO;75%" at bounding box center [1383, 504] width 351 height 30
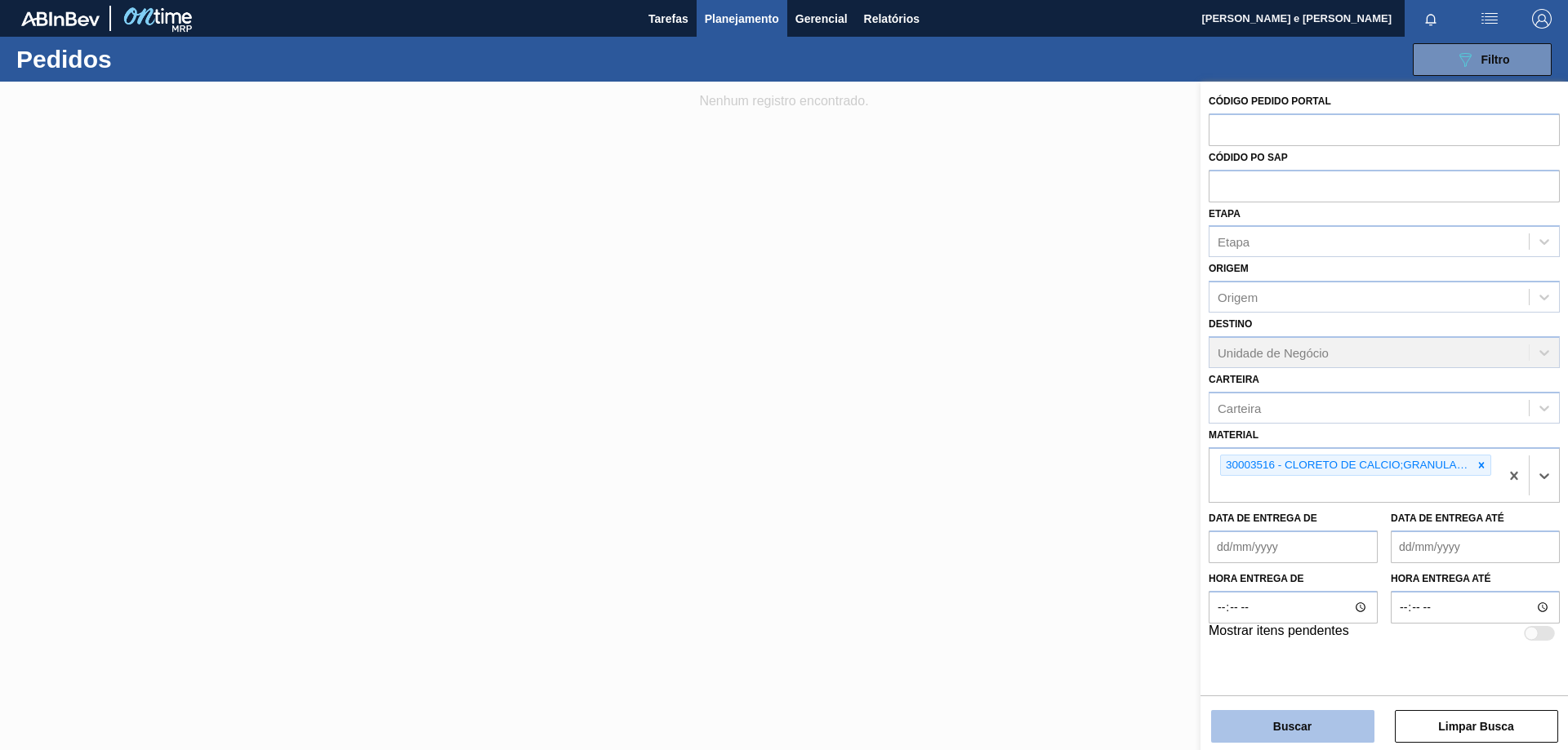
click at [1319, 718] on button "Buscar" at bounding box center [1292, 726] width 163 height 33
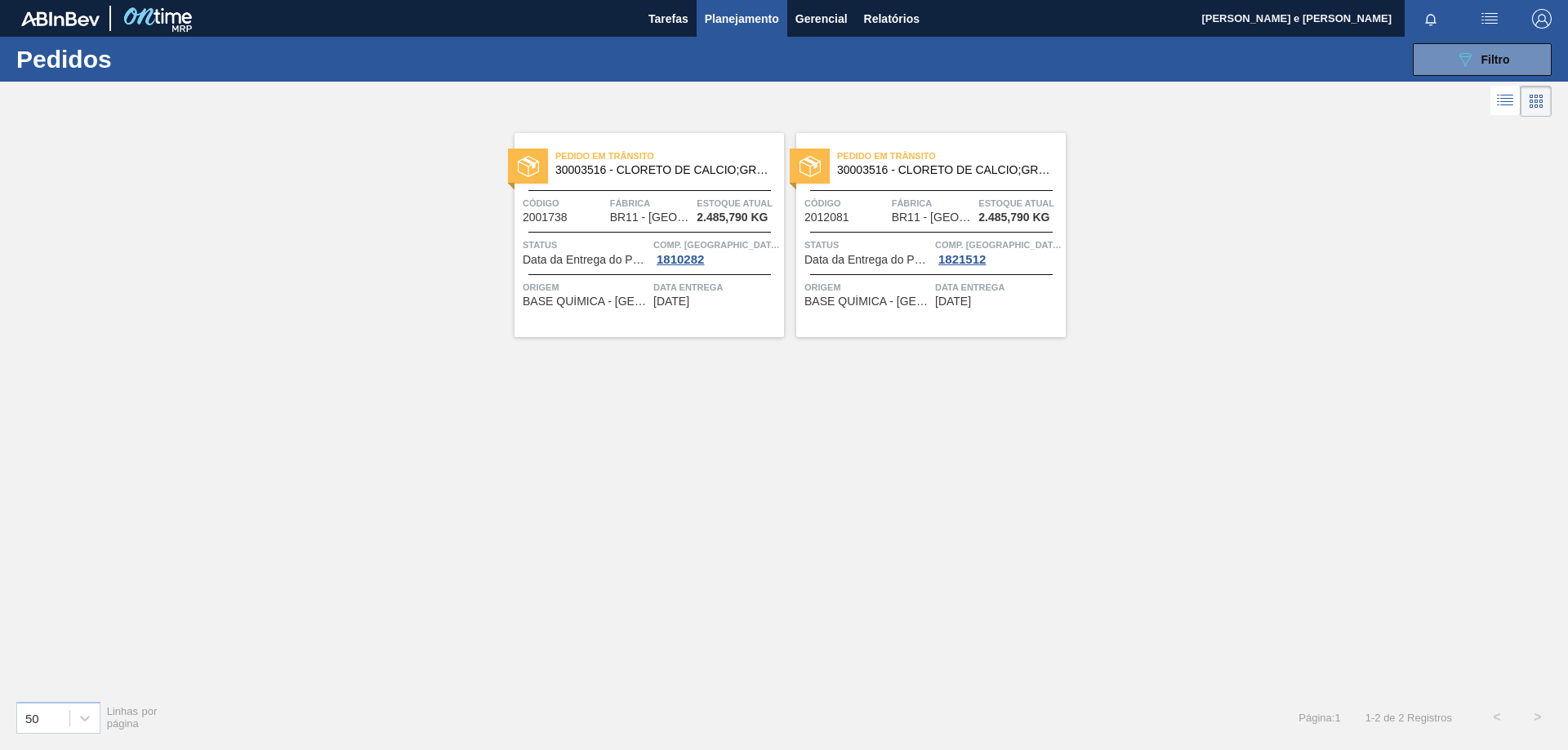
click at [607, 172] on span "30003516 - CLORETO DE CALCIO;GRANULADO;75%" at bounding box center [663, 170] width 216 height 12
